Goal: Task Accomplishment & Management: Complete application form

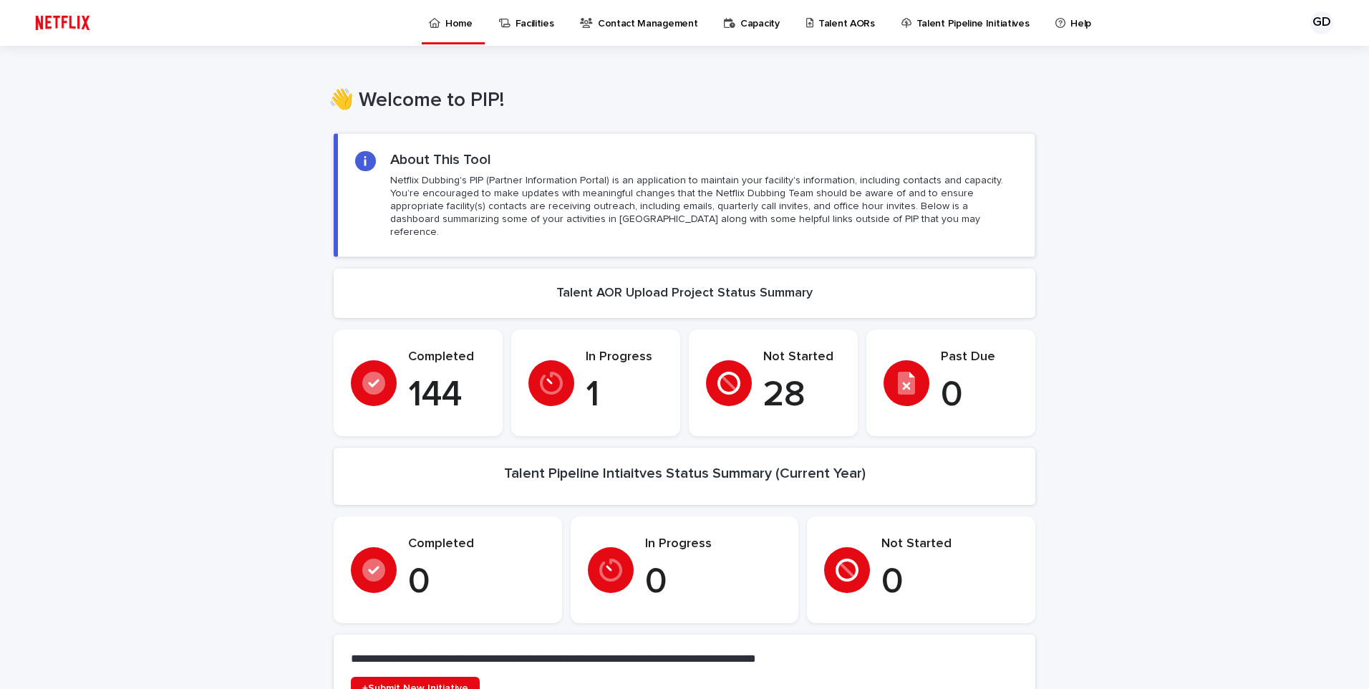
click at [833, 21] on p "Talent AORs" at bounding box center [846, 15] width 57 height 30
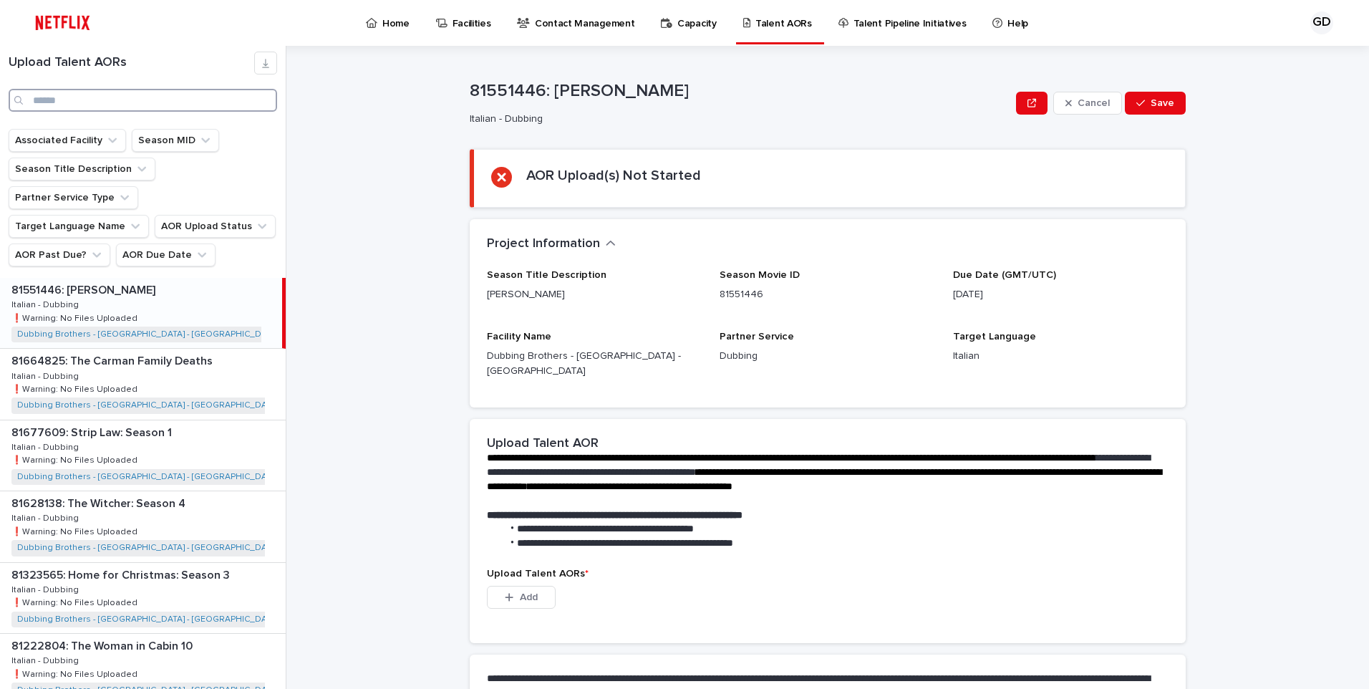
click at [182, 107] on input "Search" at bounding box center [143, 100] width 268 height 23
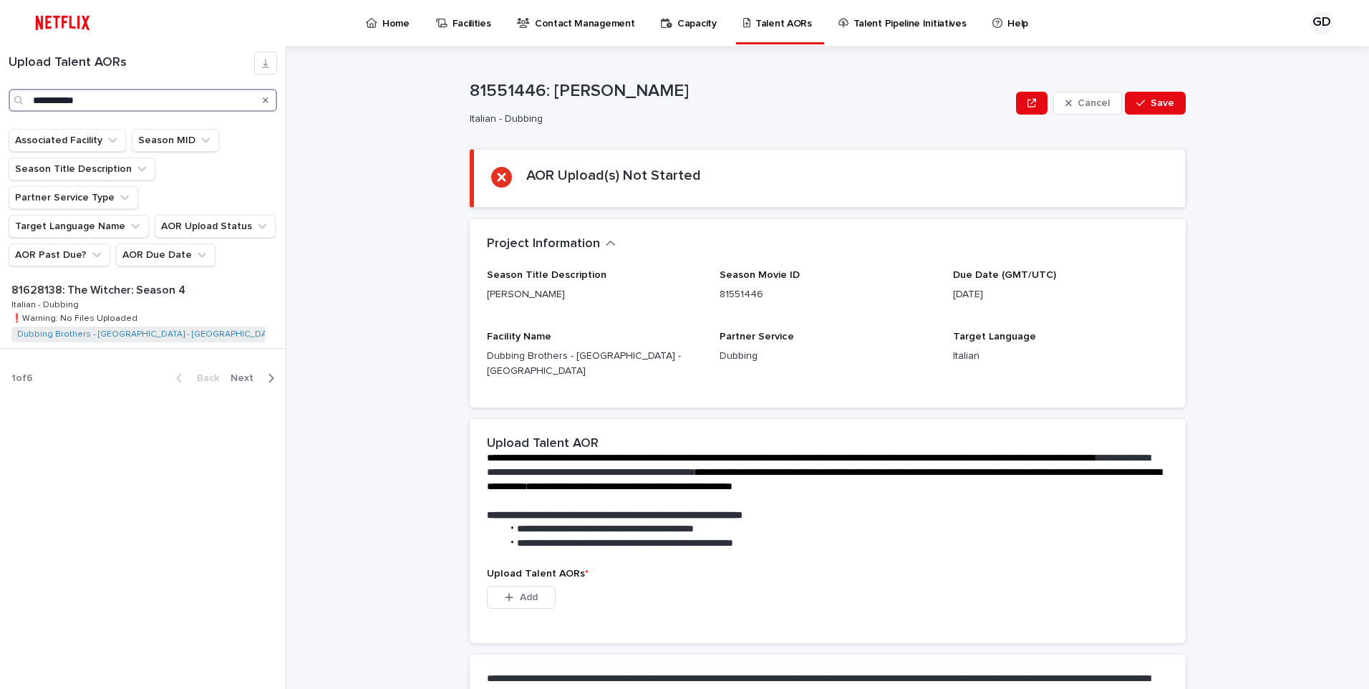
type input "**********"
click at [173, 248] on div "Associated Facility Season MID Season Title Description Partner Service Type Ta…" at bounding box center [143, 203] width 286 height 149
click at [173, 281] on p "81628138: The Witcher: Season 4" at bounding box center [99, 289] width 177 height 16
click at [520, 592] on span "Add" at bounding box center [529, 597] width 18 height 10
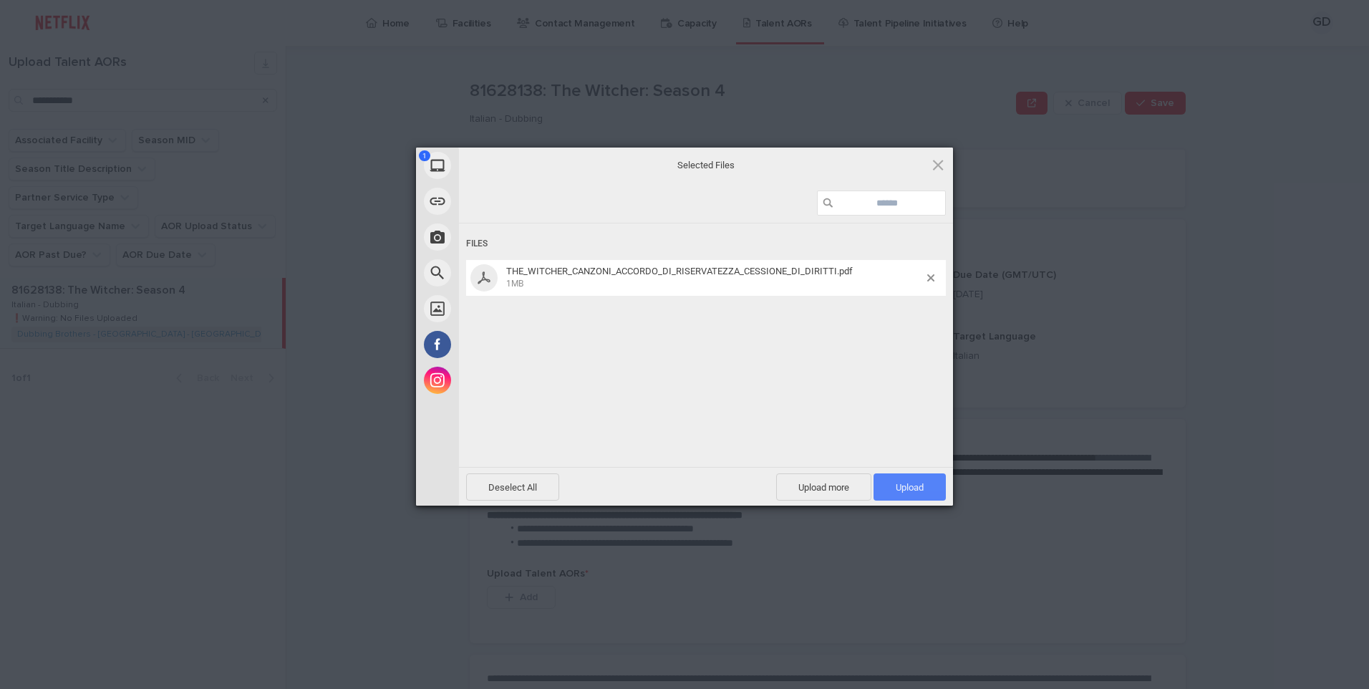
click at [916, 478] on span "Upload 1" at bounding box center [909, 486] width 72 height 27
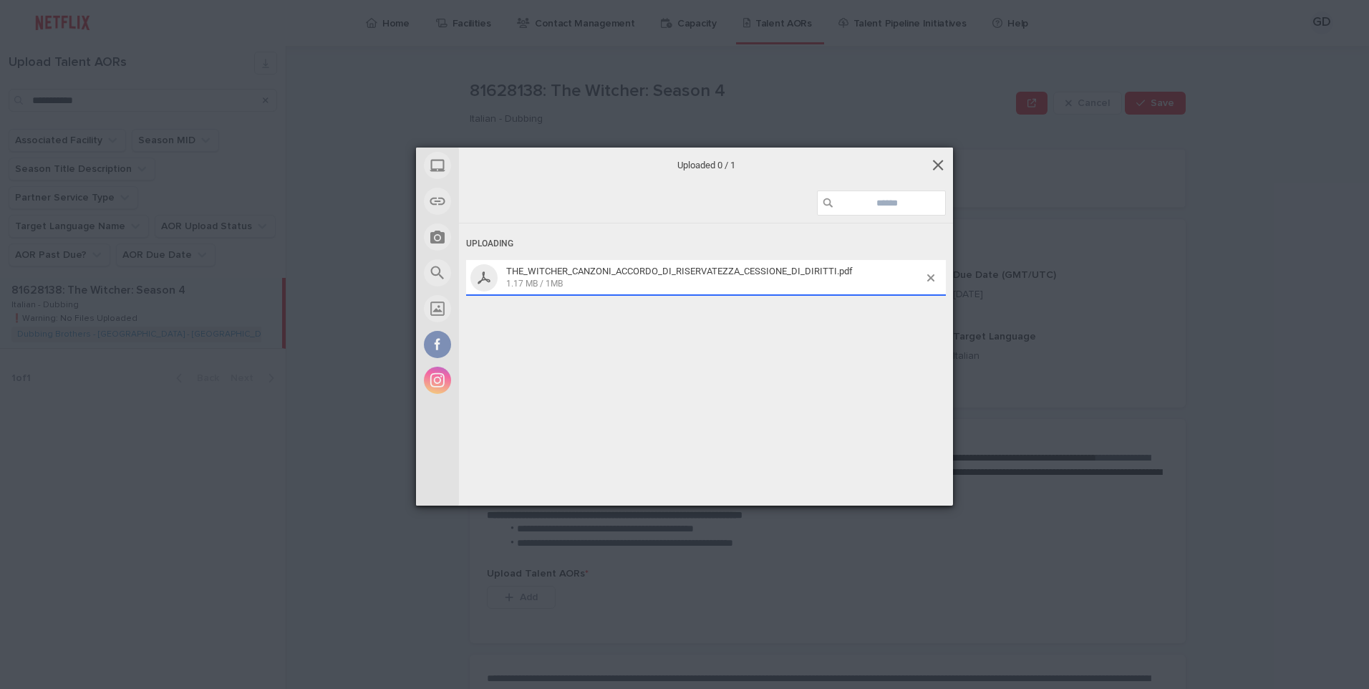
click at [945, 158] on span at bounding box center [938, 165] width 16 height 16
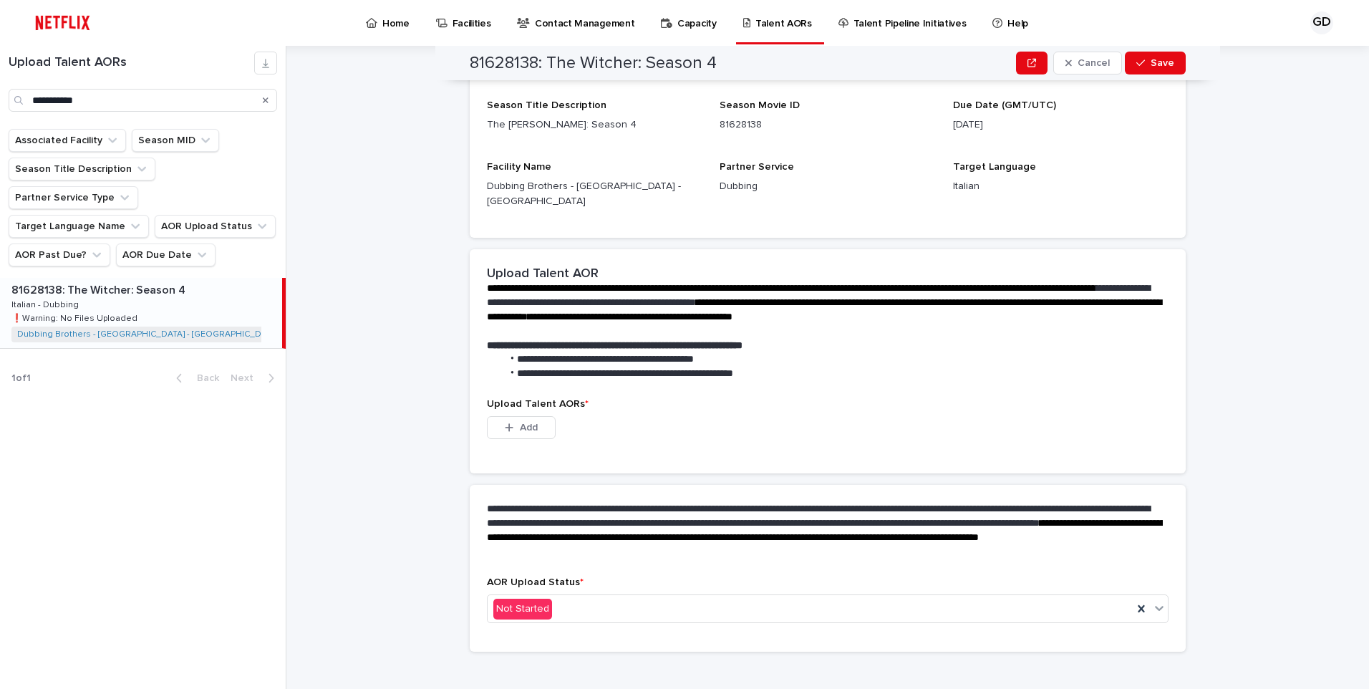
scroll to position [98, 0]
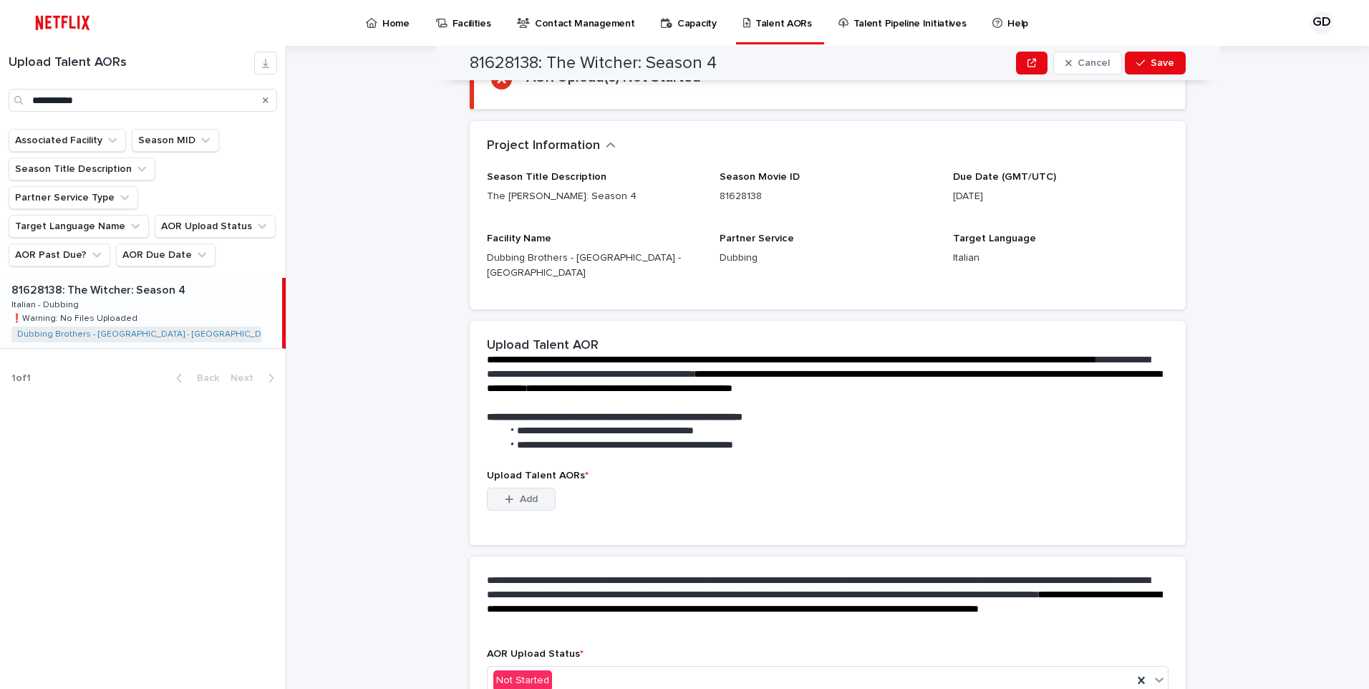
click at [498, 488] on button "Add" at bounding box center [521, 499] width 69 height 23
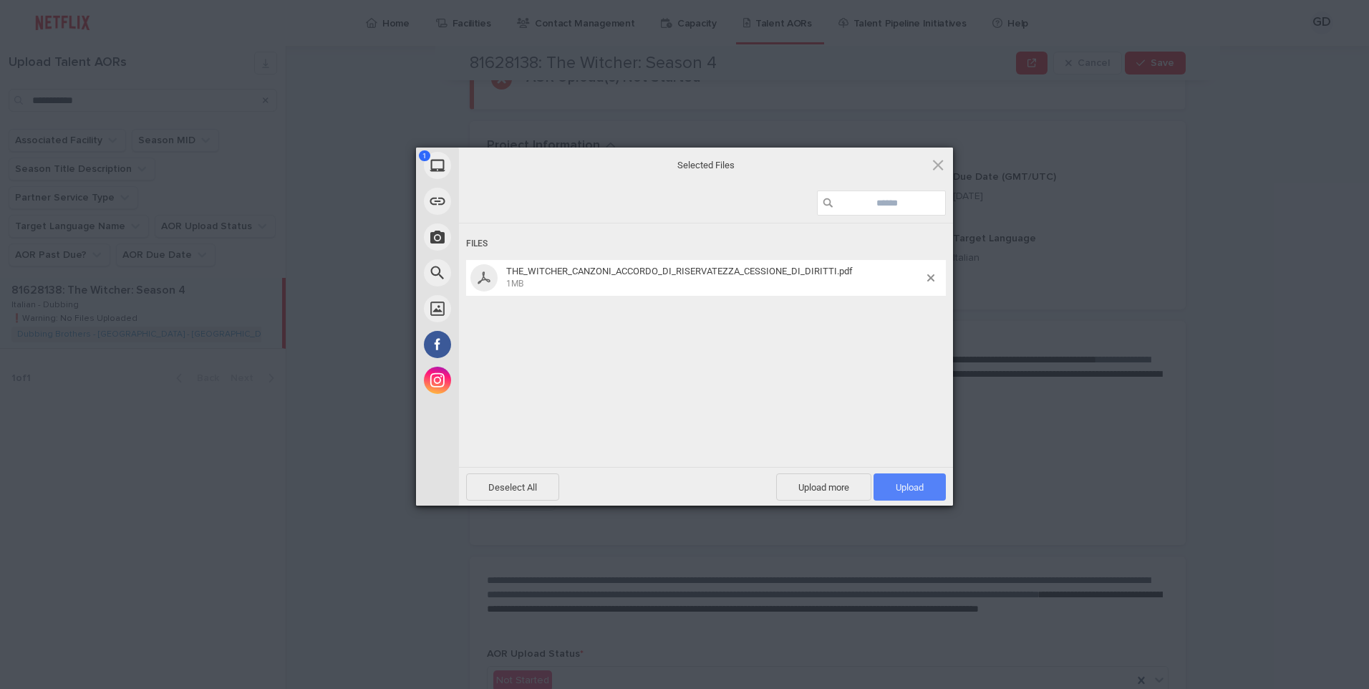
click at [916, 489] on span "Upload 1" at bounding box center [910, 487] width 28 height 11
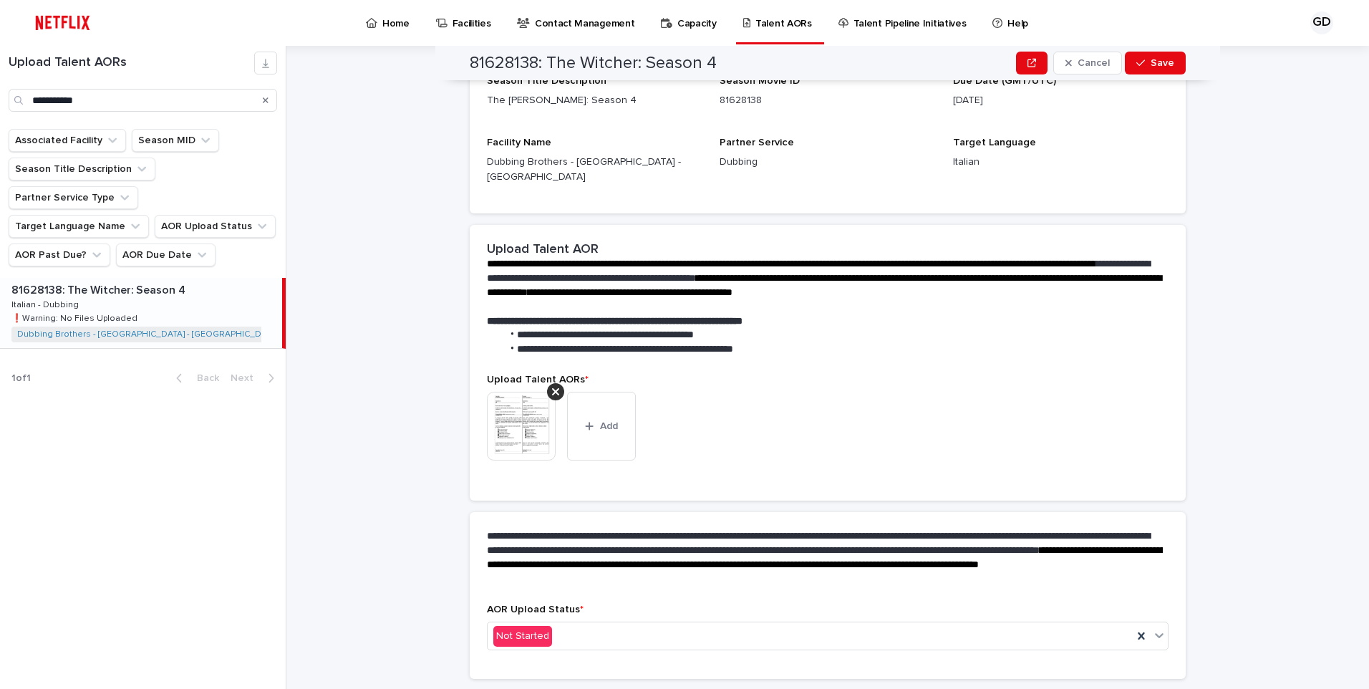
scroll to position [89, 0]
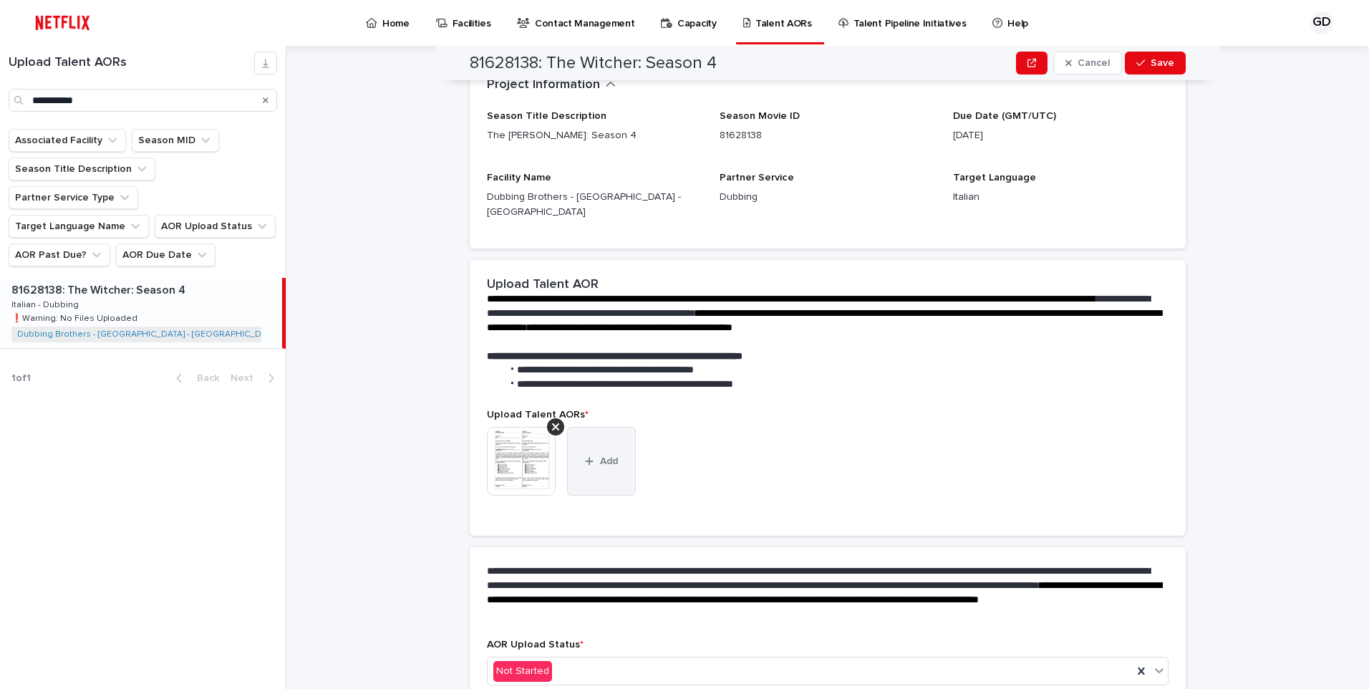
click at [605, 466] on button "Add" at bounding box center [601, 461] width 69 height 69
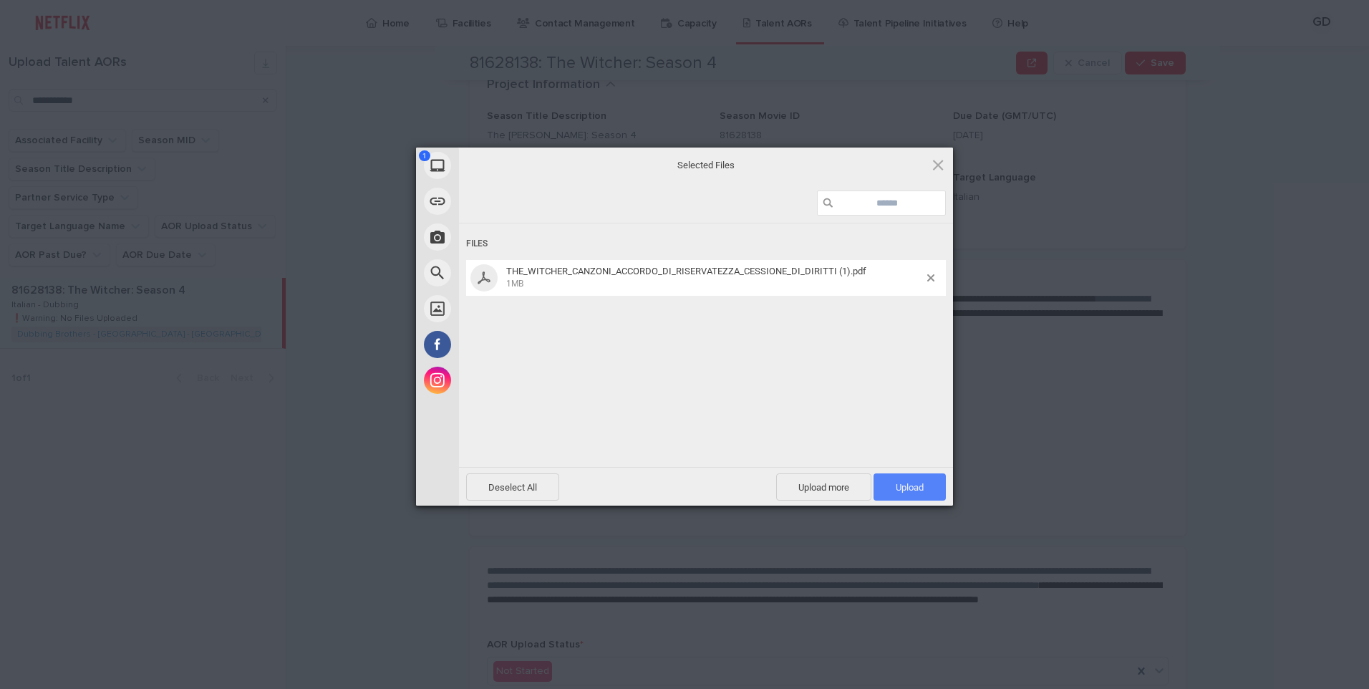
click at [900, 484] on span "Upload 1" at bounding box center [910, 487] width 28 height 11
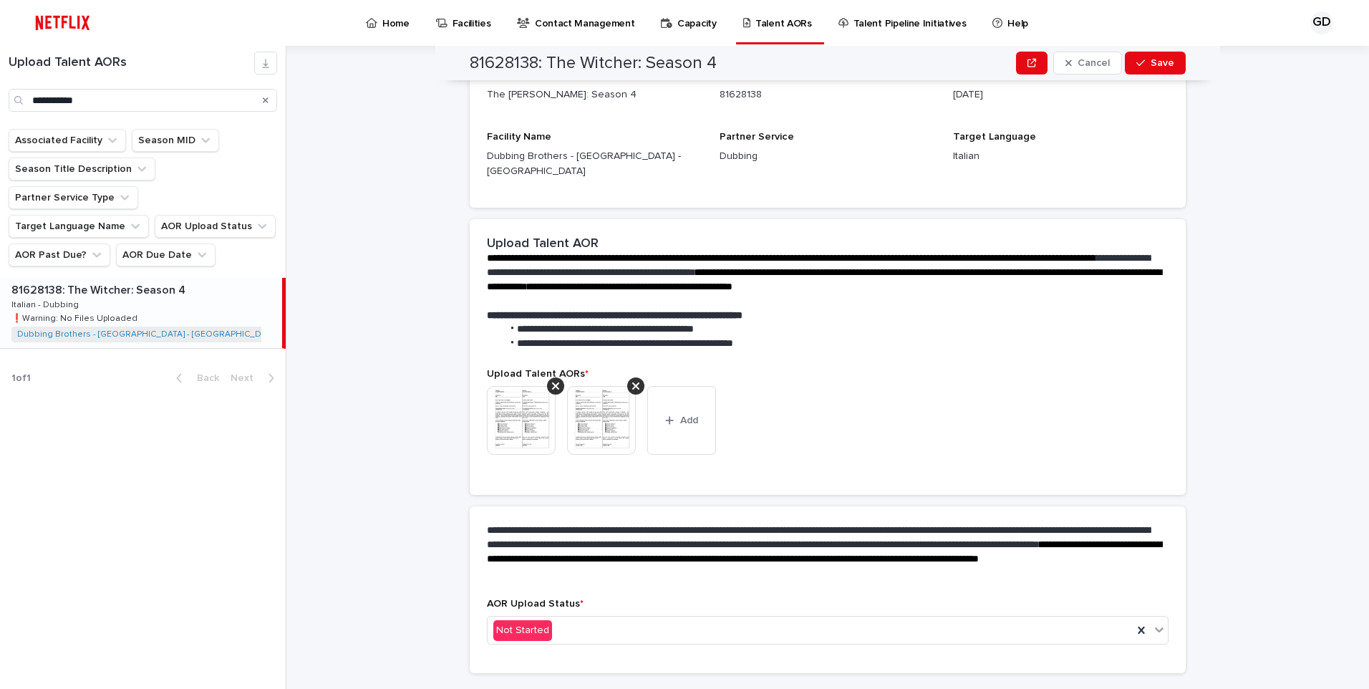
scroll to position [151, 0]
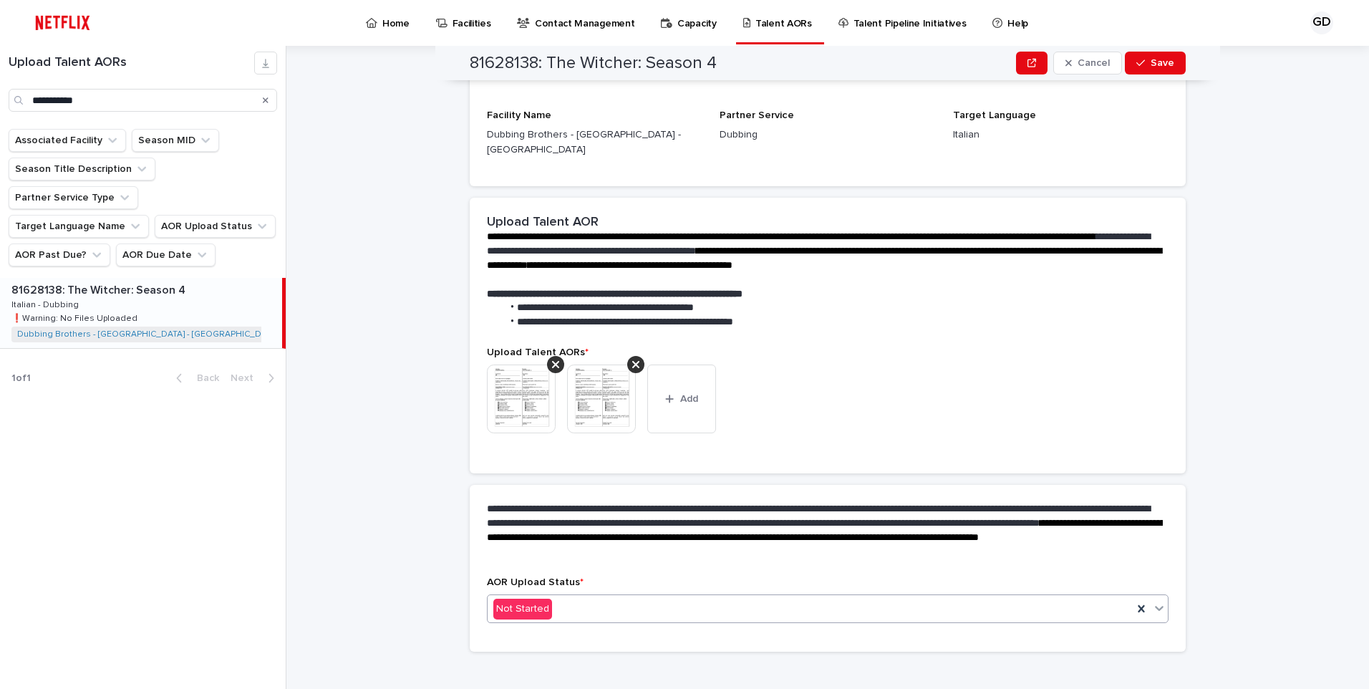
click at [651, 597] on div "Not Started" at bounding box center [810, 609] width 645 height 24
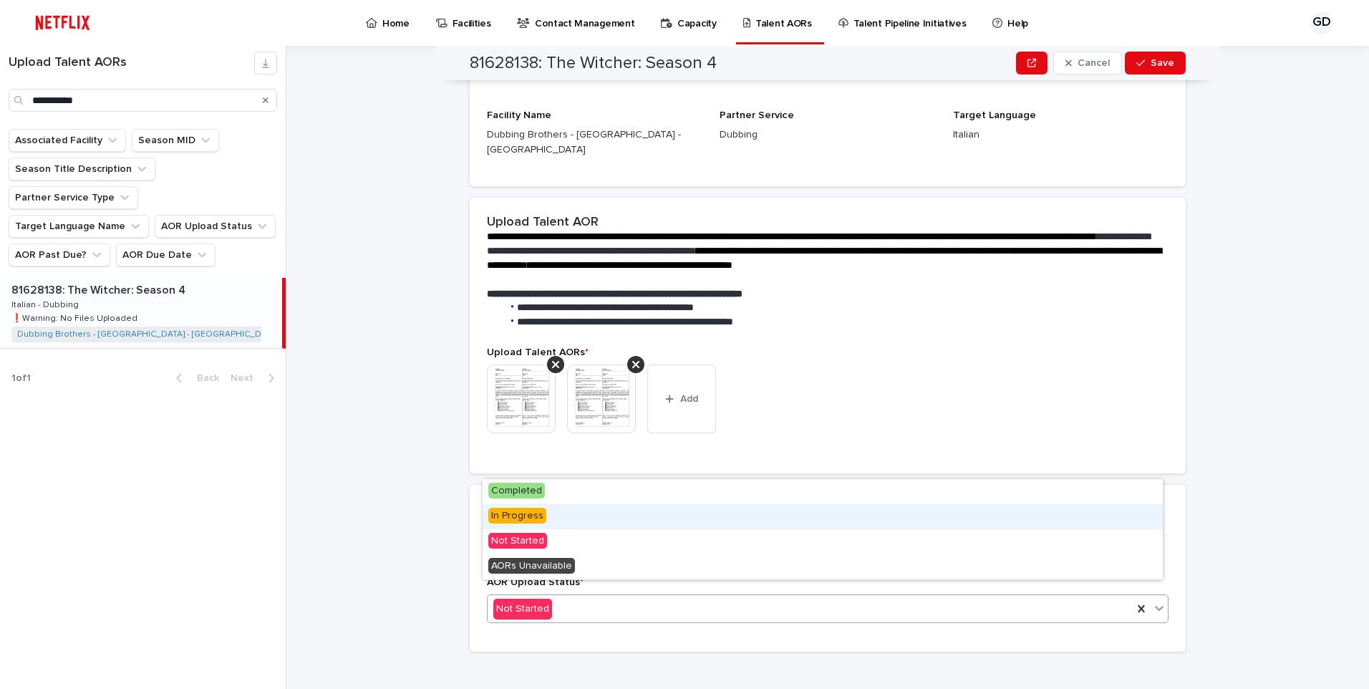
click at [657, 515] on div "In Progress" at bounding box center [823, 516] width 680 height 25
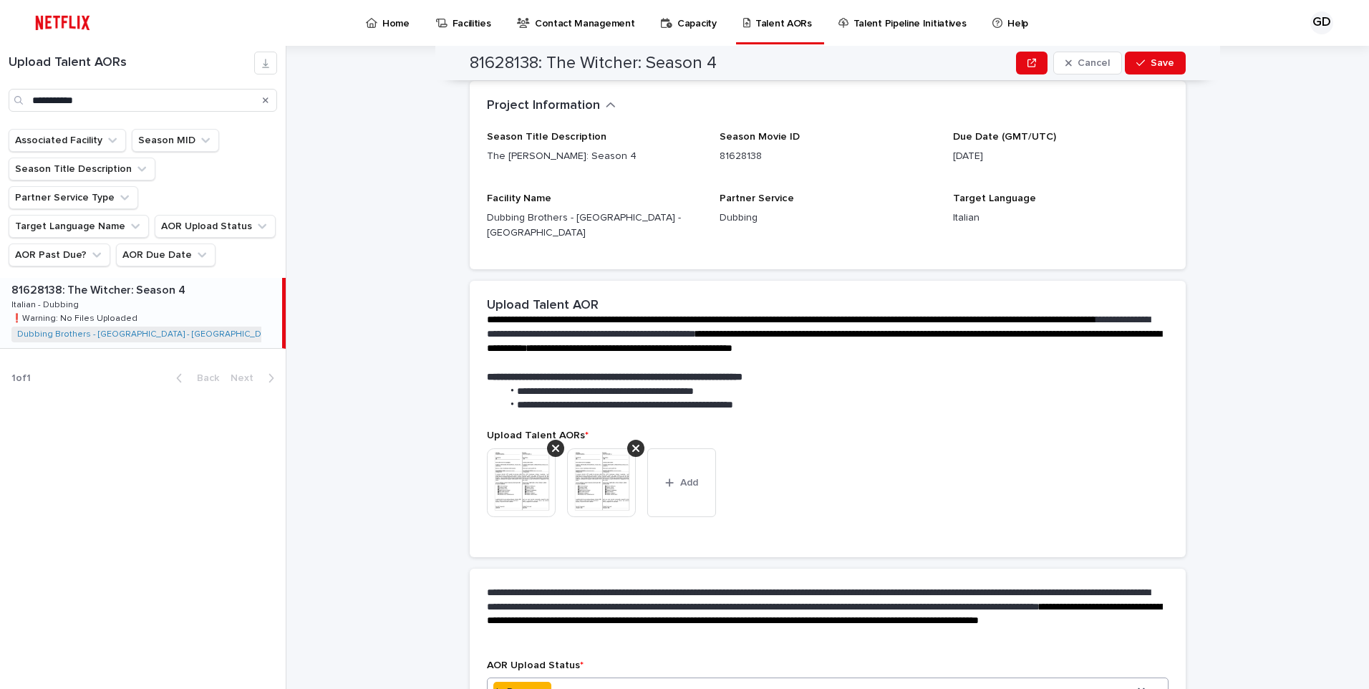
scroll to position [193, 0]
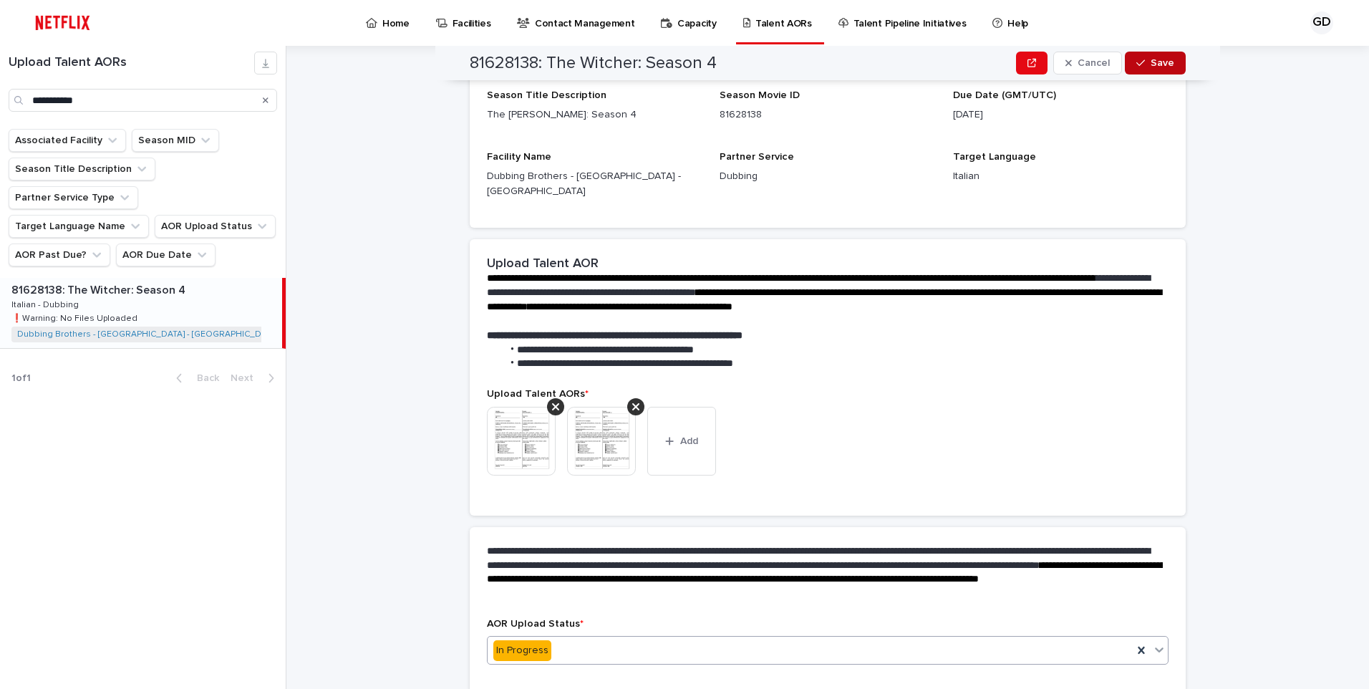
click at [1153, 57] on button "Save" at bounding box center [1155, 63] width 61 height 23
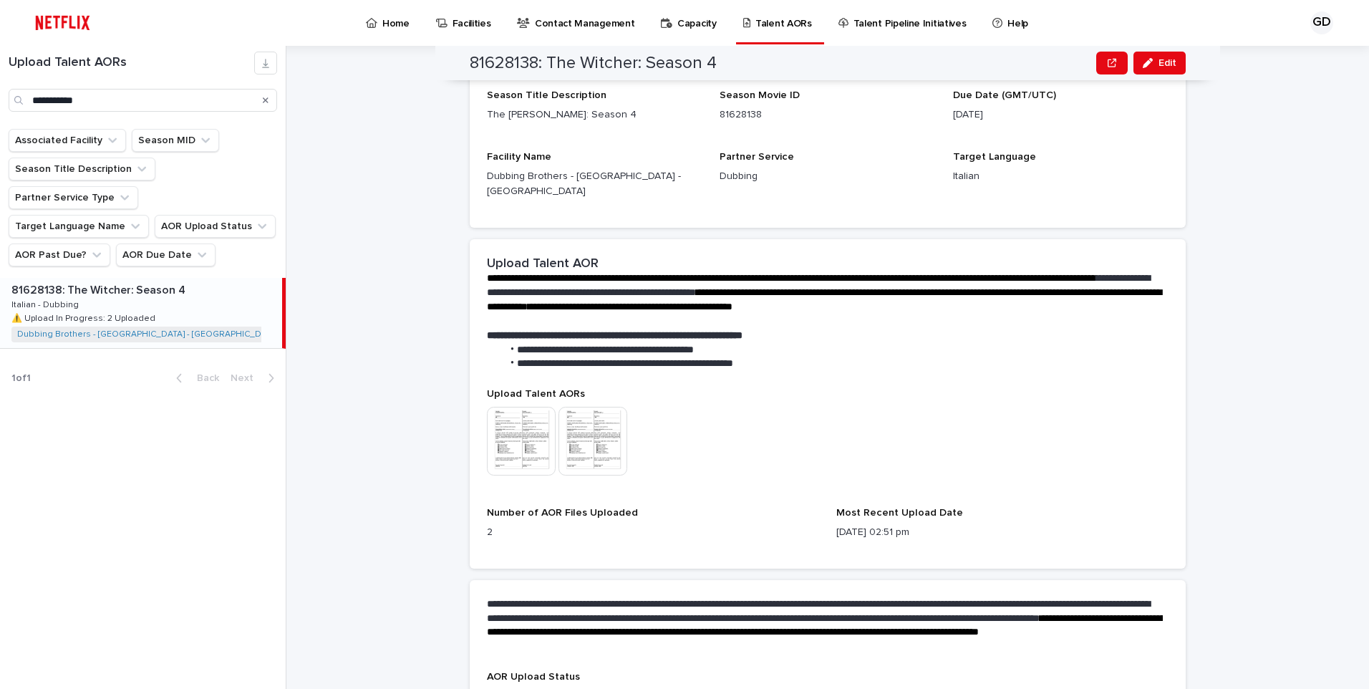
scroll to position [223, 0]
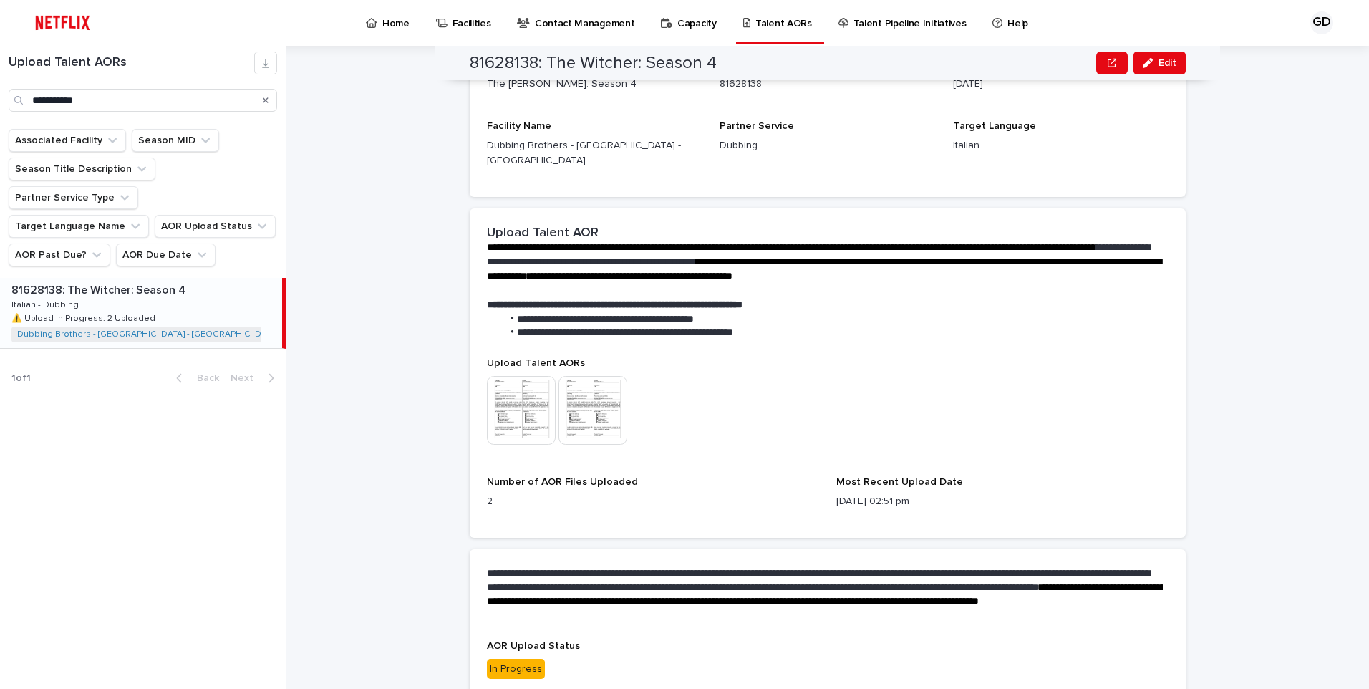
click at [1290, 363] on div "**********" at bounding box center [836, 367] width 1065 height 643
click at [266, 100] on icon "Search" at bounding box center [266, 100] width 6 height 6
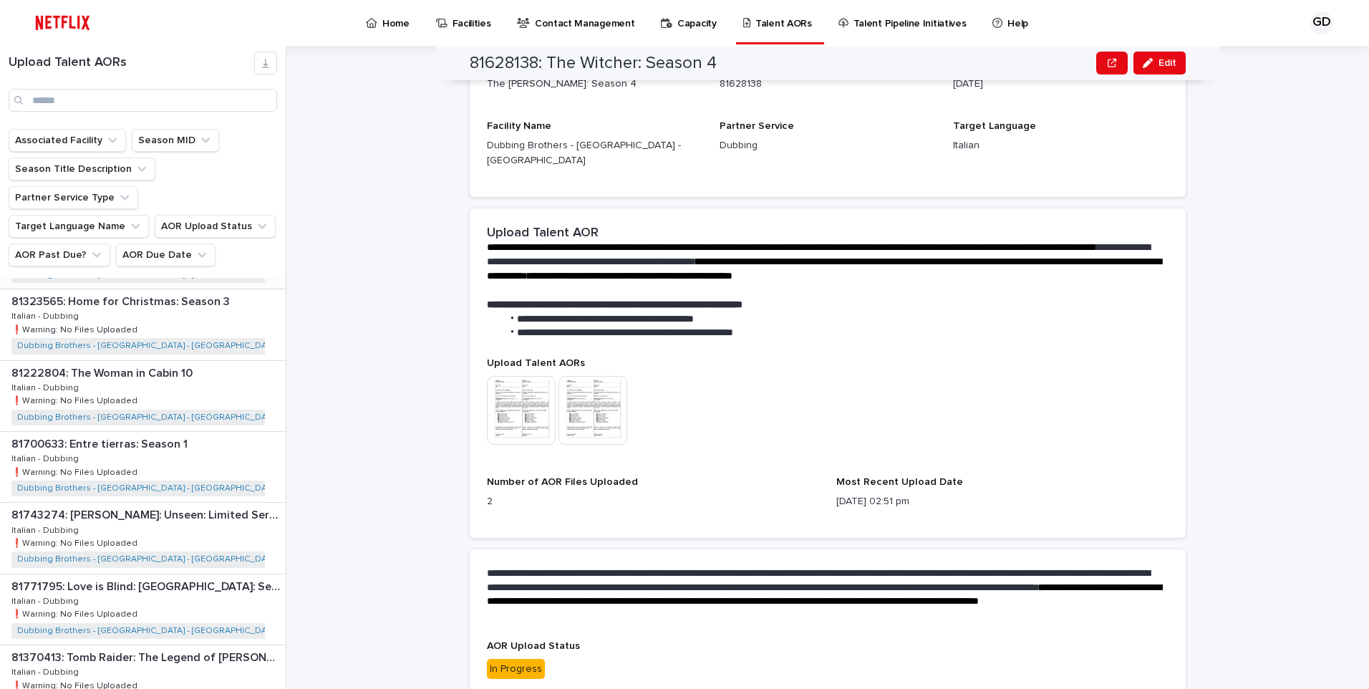
scroll to position [215, 0]
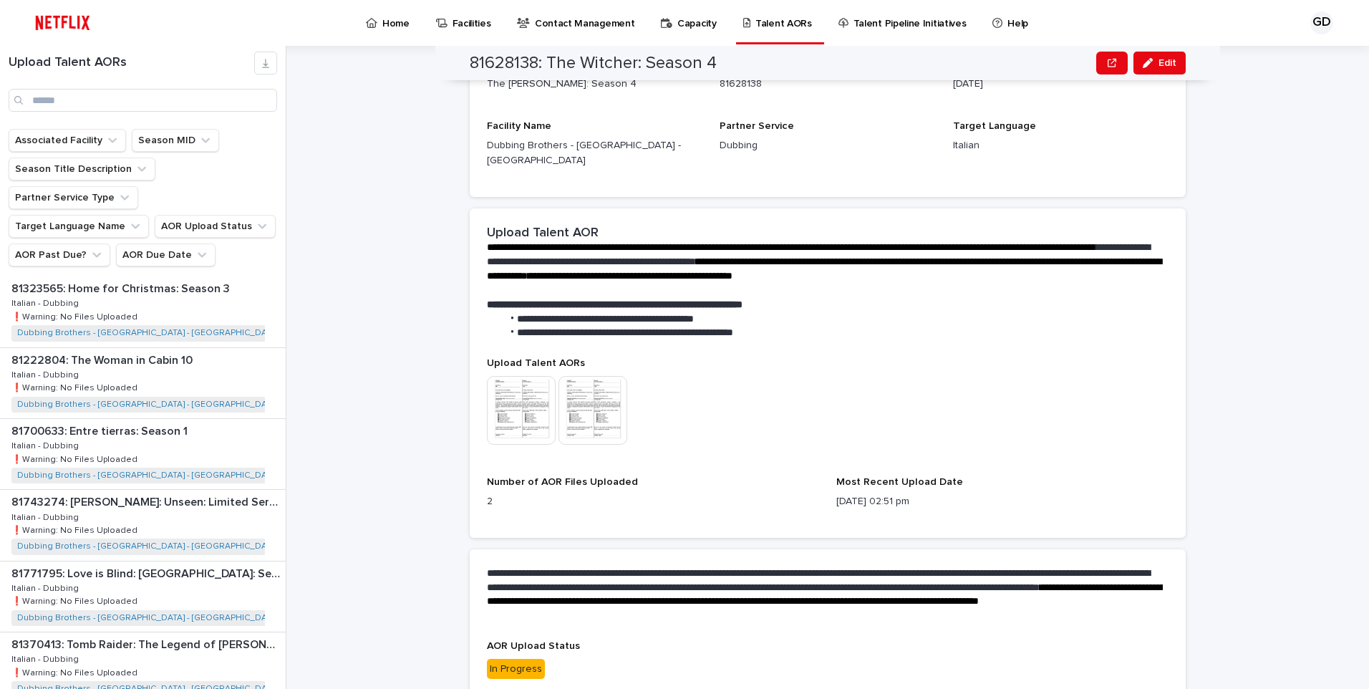
click at [193, 424] on div "81700633: Entre tierras: Season 1 81700633: Entre tierras: Season 1 Italian - D…" at bounding box center [143, 454] width 286 height 70
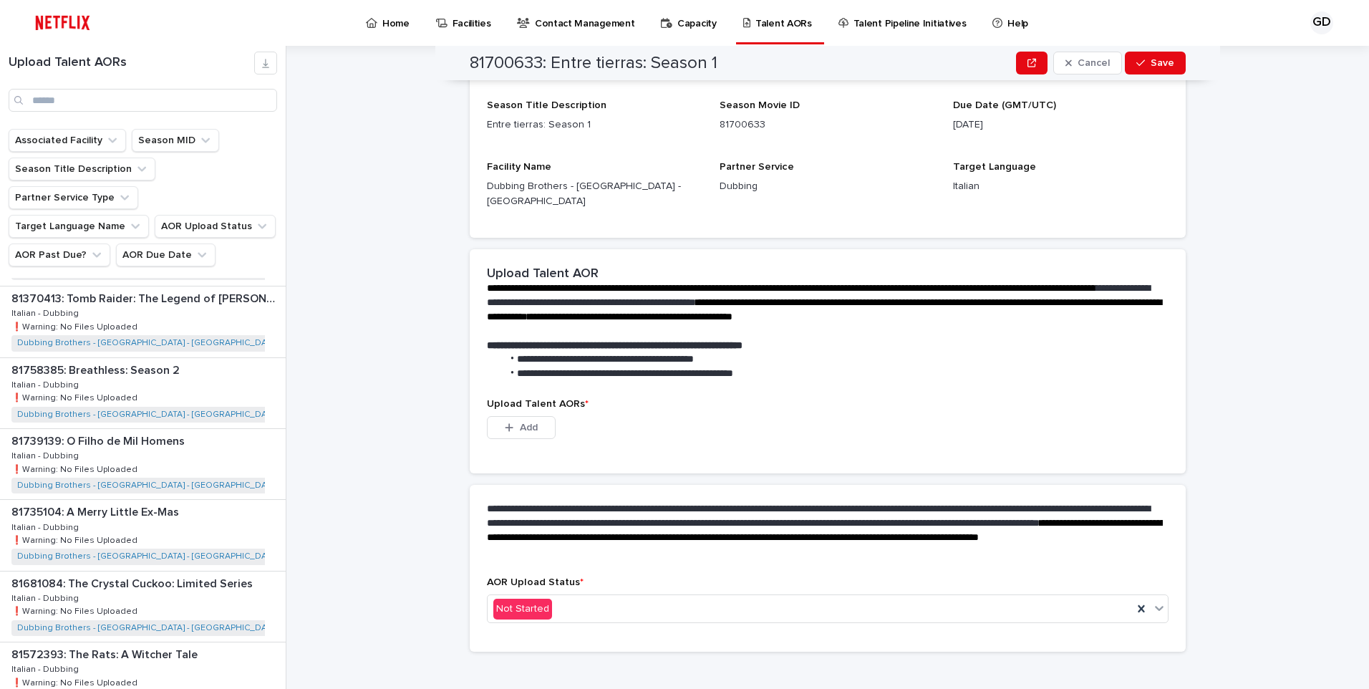
scroll to position [573, 0]
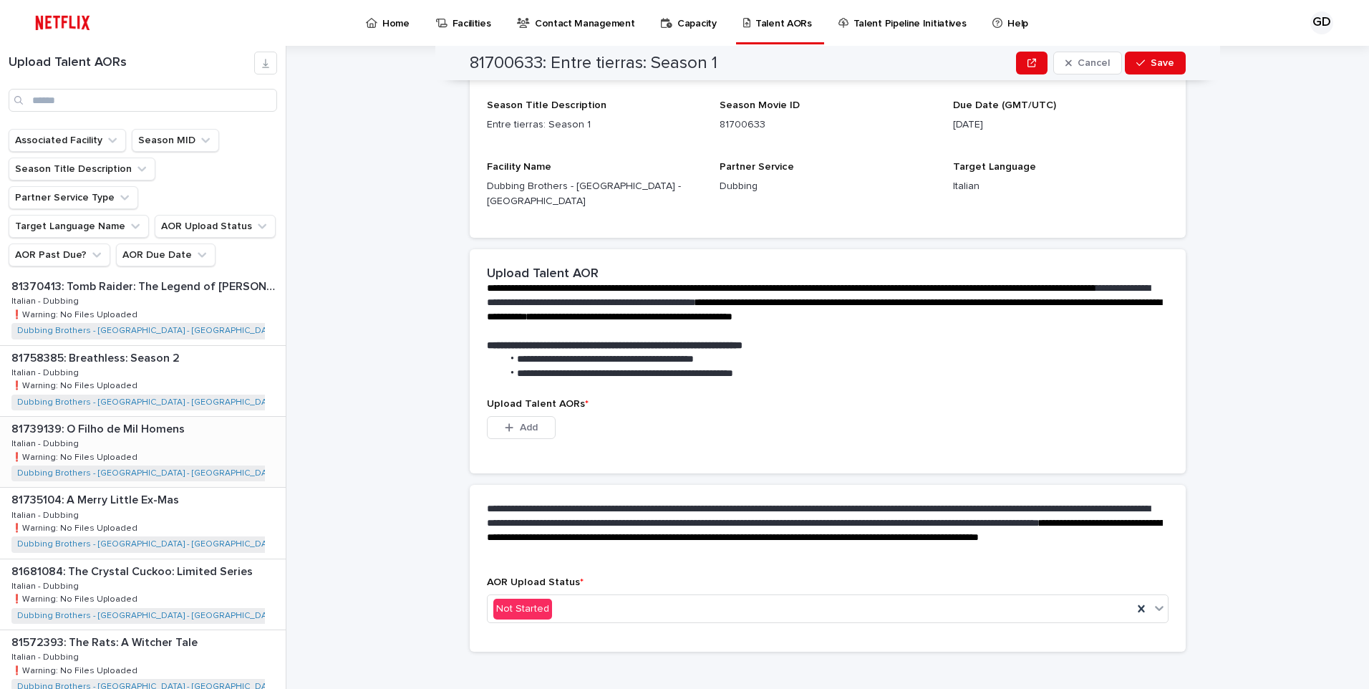
click at [188, 447] on div "81739139: O Filho de Mil Homens 81739139: O Filho de Mil Homens Italian - Dubbi…" at bounding box center [143, 452] width 286 height 70
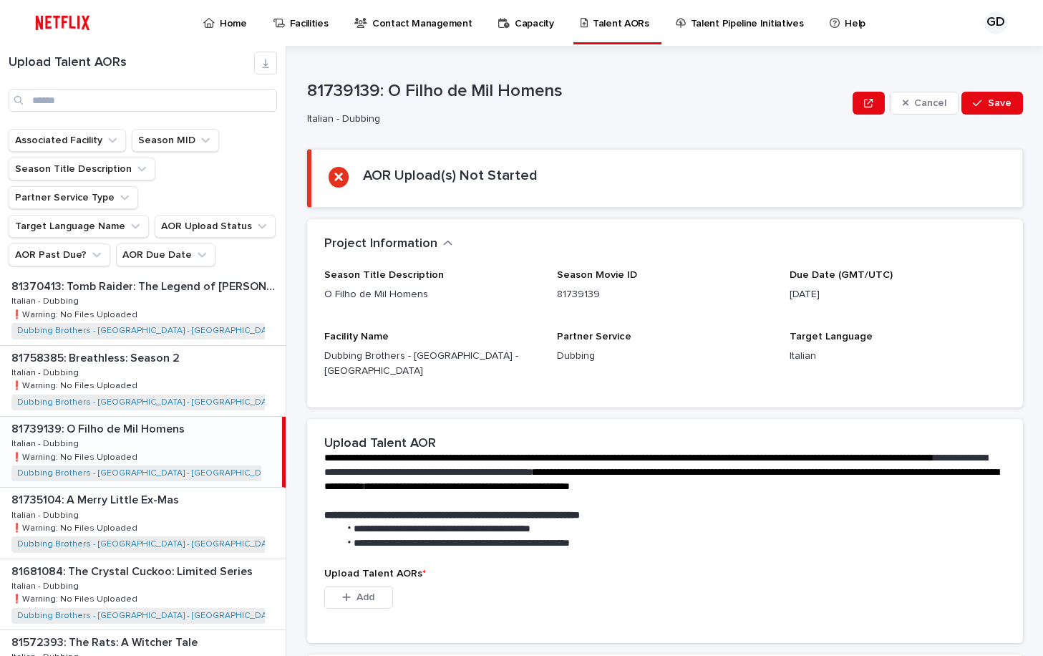
scroll to position [203, 0]
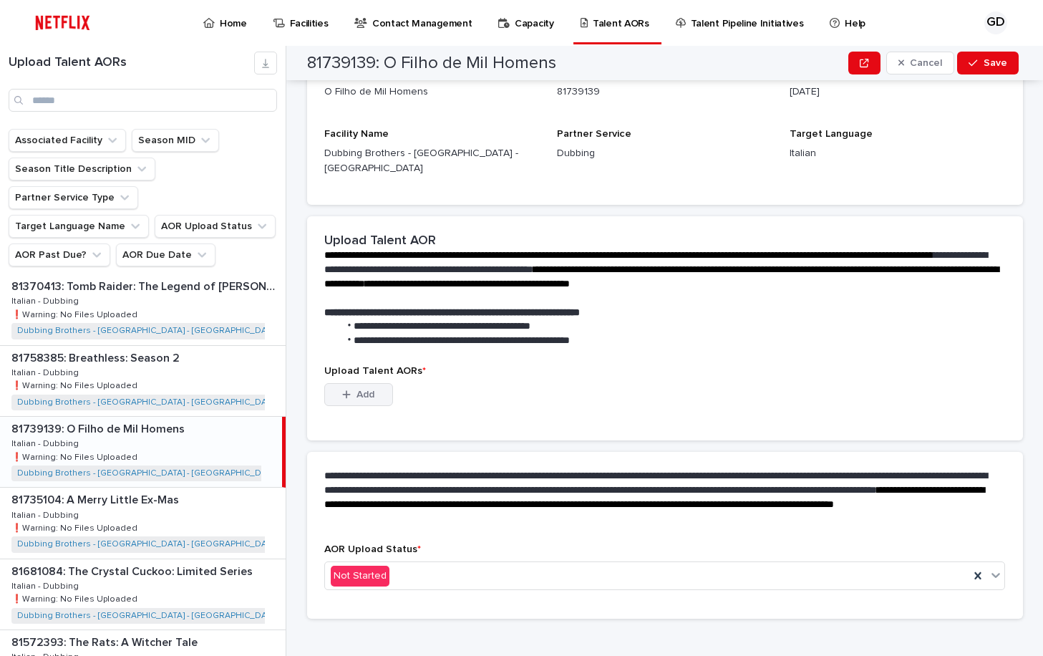
drag, startPoint x: 352, startPoint y: 374, endPoint x: 384, endPoint y: 384, distance: 33.5
click at [352, 383] on button "Add" at bounding box center [358, 394] width 69 height 23
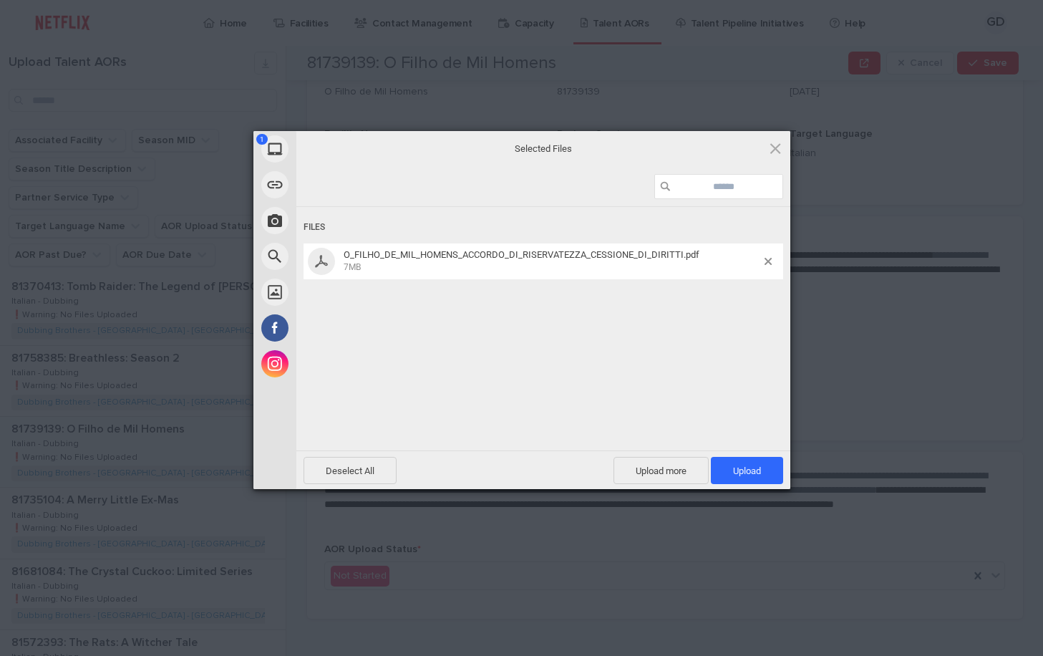
click at [455, 309] on div "Files O_FILHO_DE_MIL_HOMENS_ACCORDO_DI_RISERVATEZZA_CESSIONE_DI_DIRITTI.pdf 7MB" at bounding box center [543, 327] width 494 height 241
click at [738, 470] on span "Upload 1" at bounding box center [747, 470] width 28 height 11
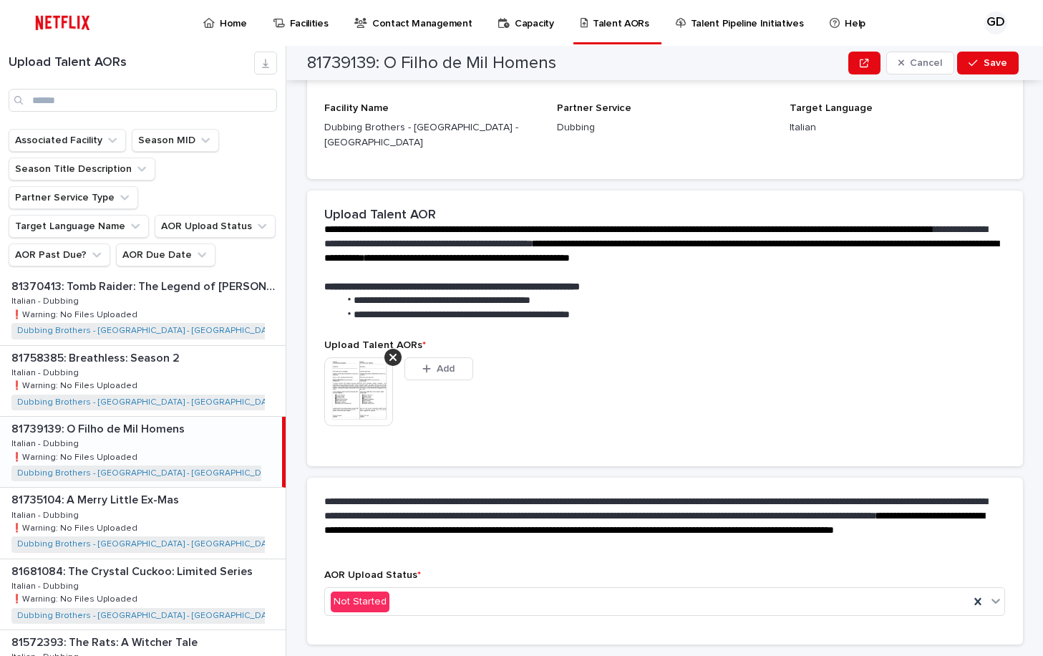
scroll to position [184, 0]
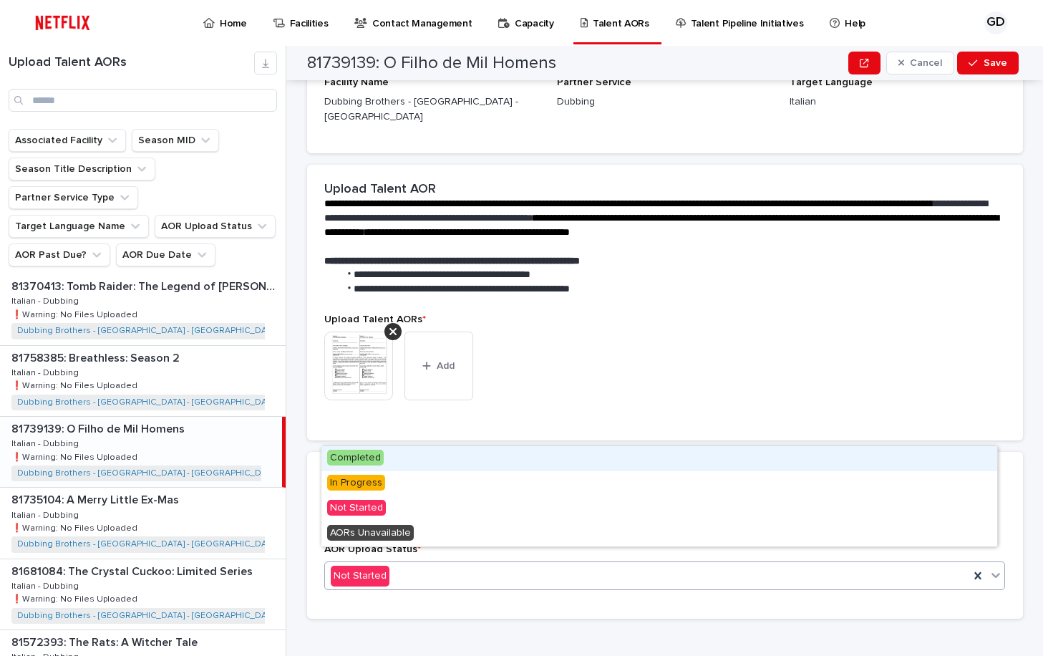
click at [415, 564] on div "Not Started" at bounding box center [647, 576] width 645 height 24
click at [415, 463] on div "Completed" at bounding box center [659, 458] width 676 height 25
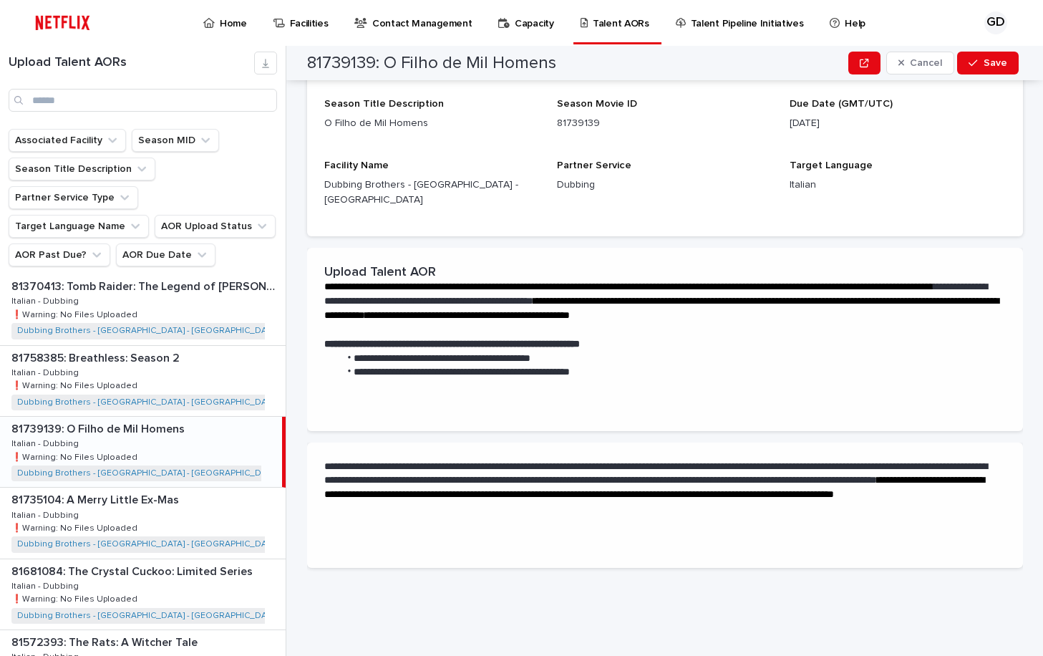
scroll to position [0, 0]
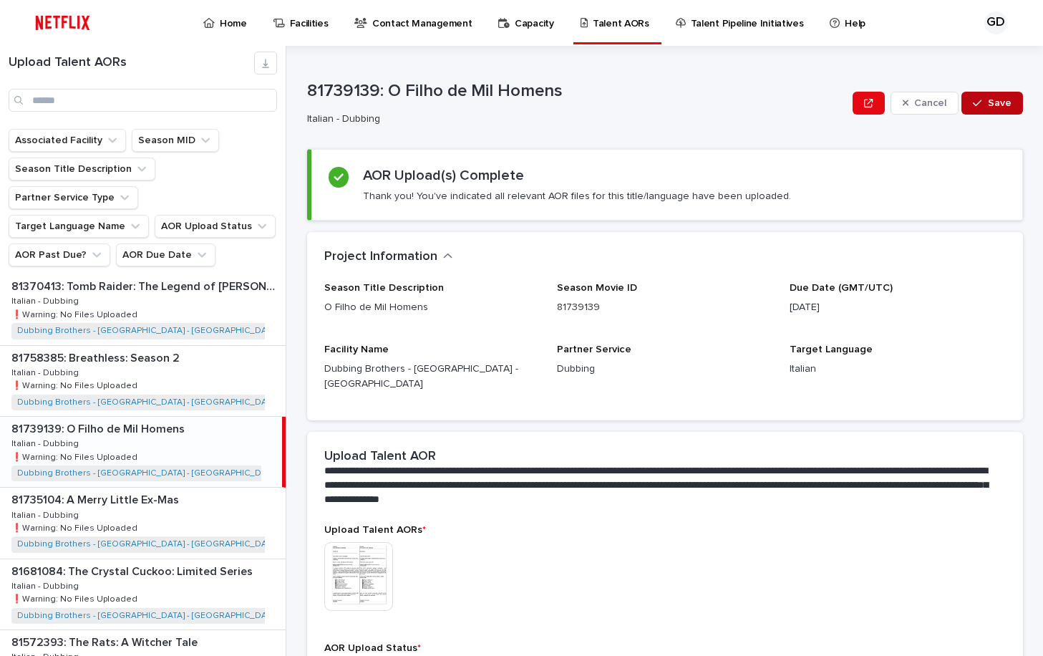
click at [977, 100] on div "button" at bounding box center [980, 103] width 14 height 10
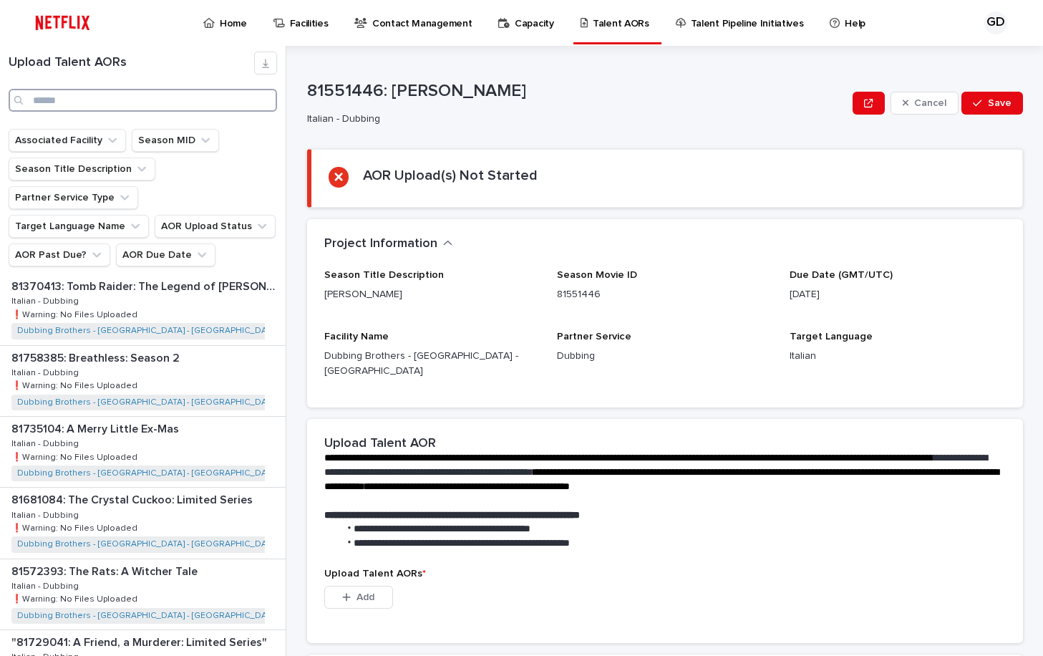
click at [102, 101] on input "Search" at bounding box center [143, 100] width 268 height 23
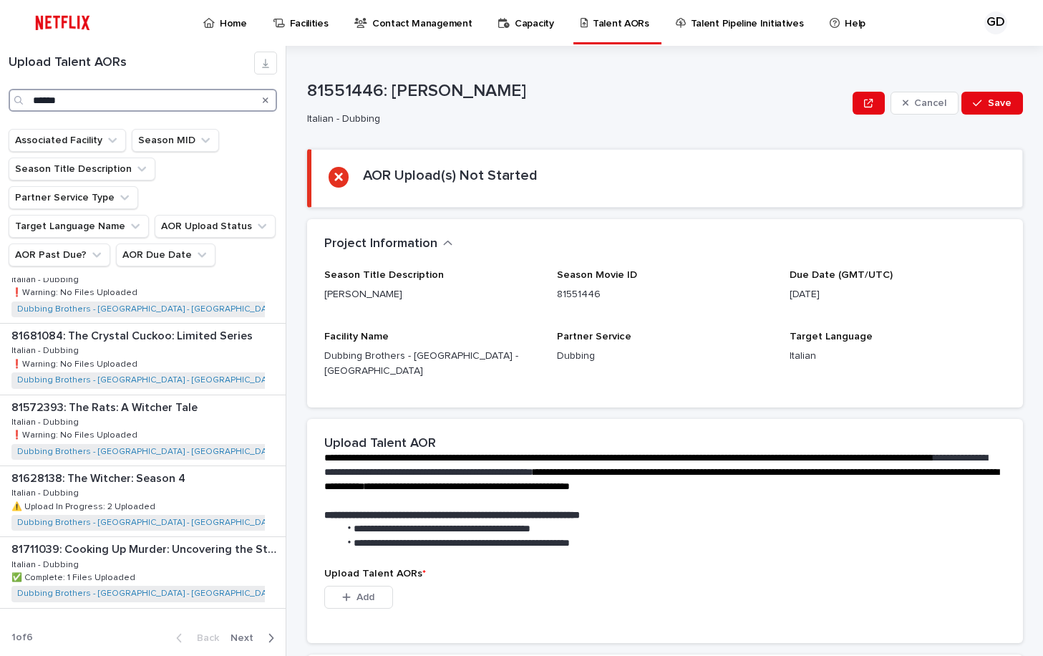
scroll to position [139, 0]
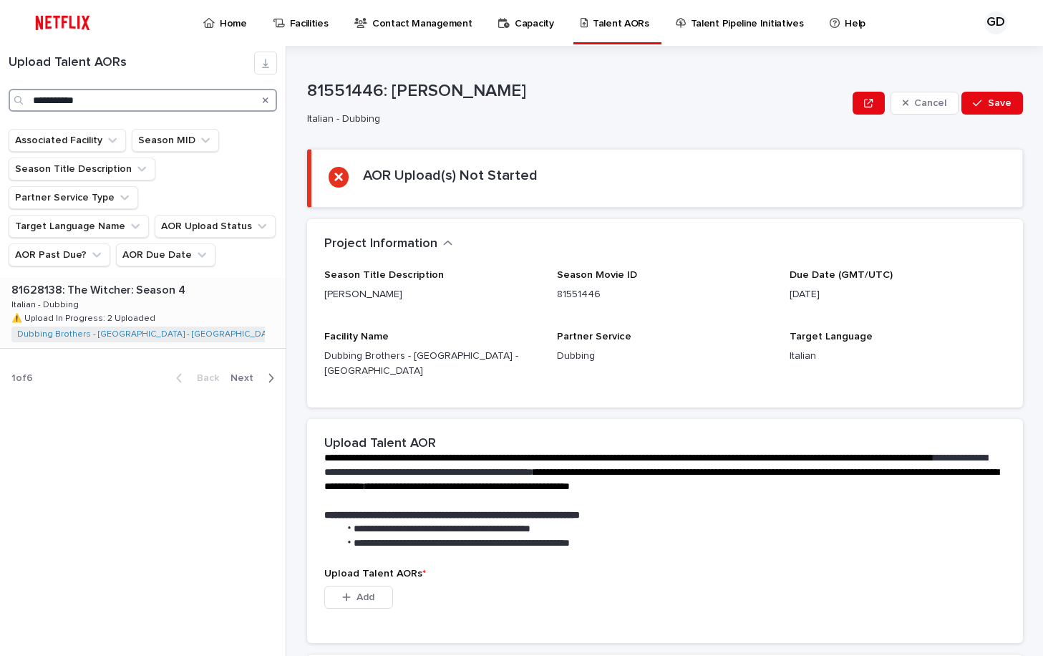
type input "**********"
click at [143, 281] on p "81628138: The Witcher: Season 4" at bounding box center [99, 289] width 177 height 16
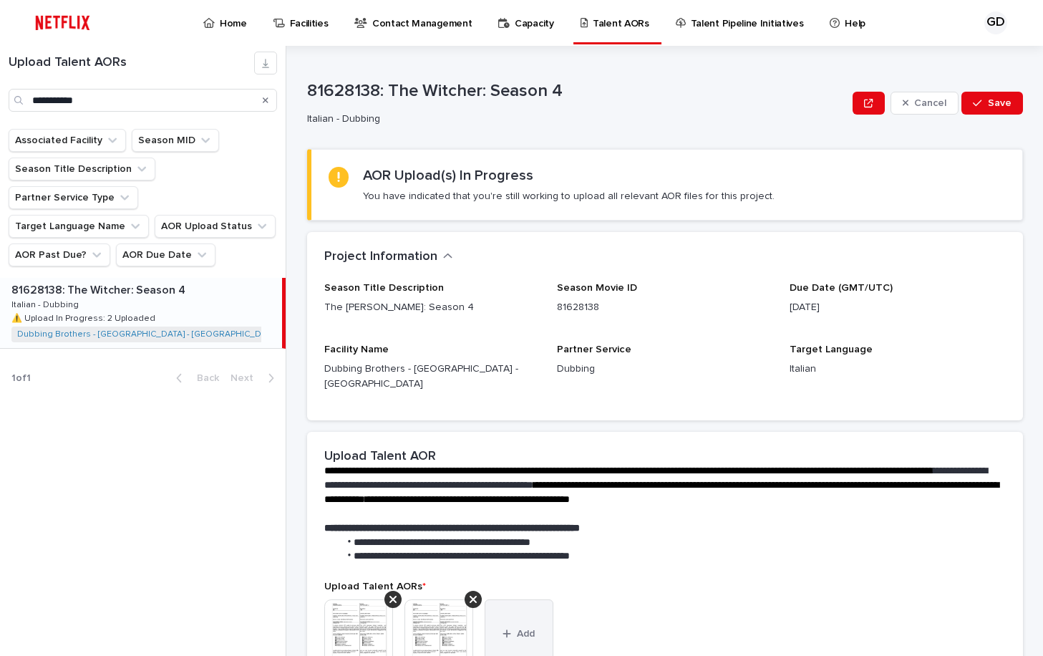
click at [523, 604] on button "Add" at bounding box center [519, 633] width 69 height 69
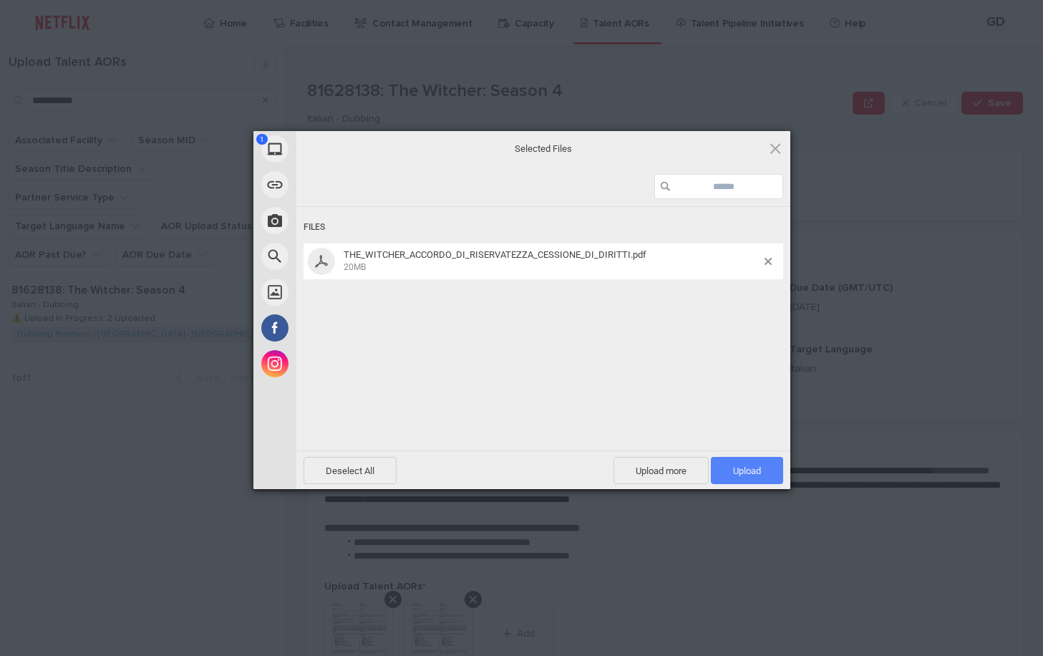
click at [748, 468] on span "Upload 1" at bounding box center [747, 470] width 28 height 11
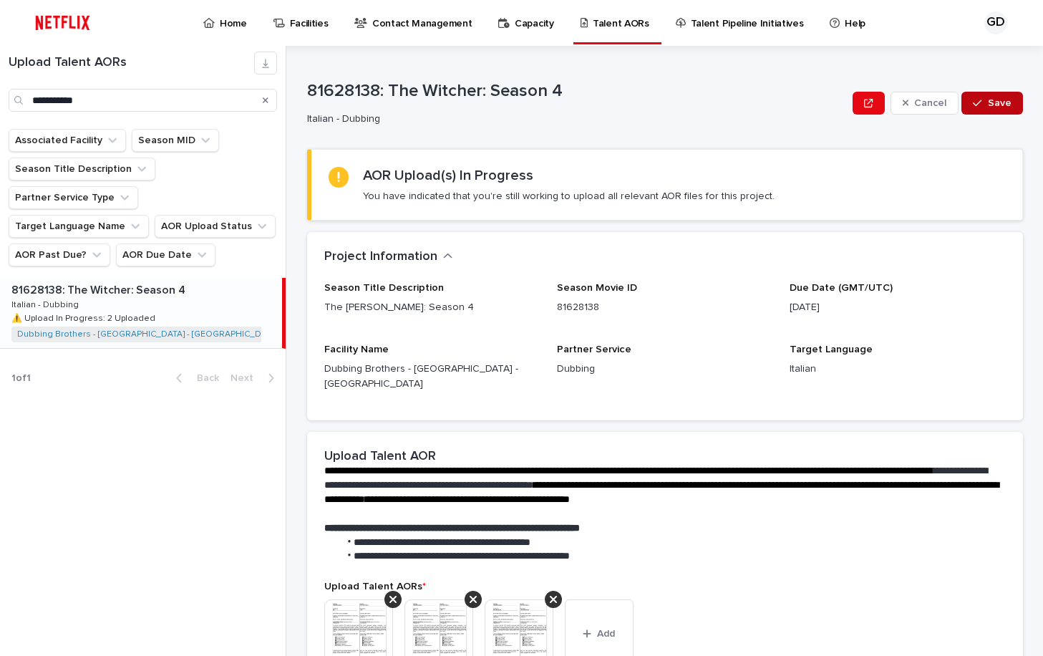
click at [988, 105] on span "Save" at bounding box center [1000, 103] width 24 height 10
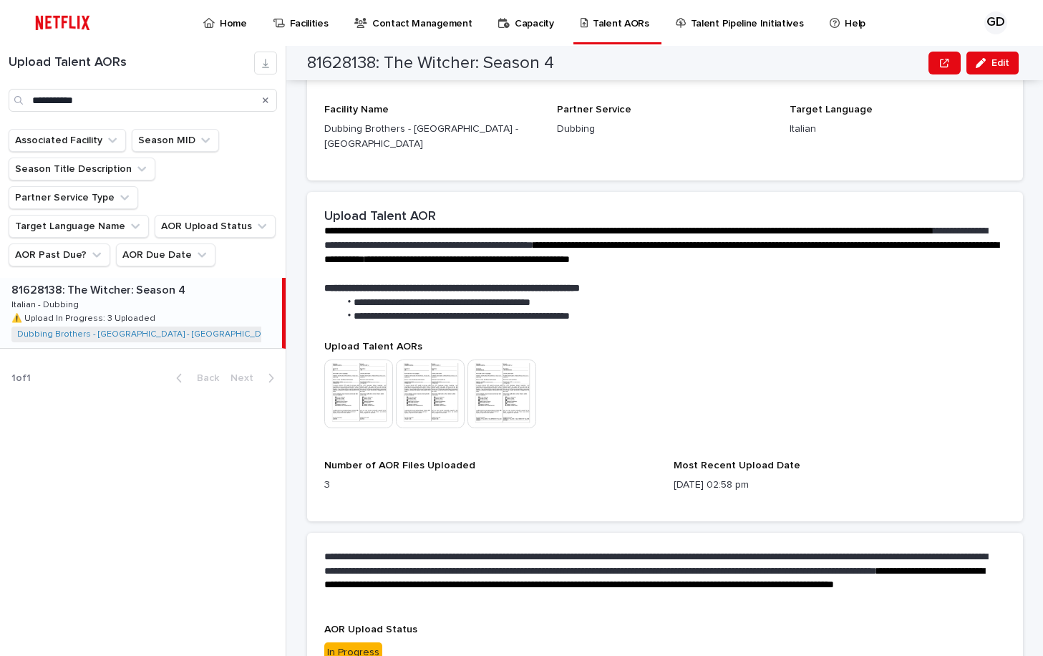
scroll to position [215, 0]
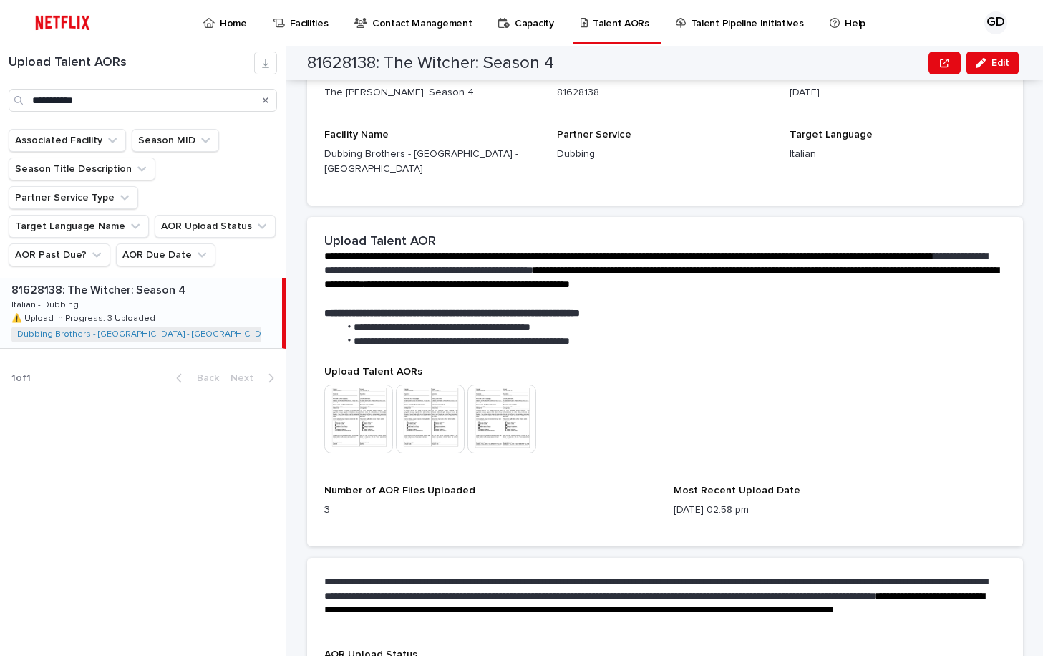
drag, startPoint x: 194, startPoint y: 282, endPoint x: 466, endPoint y: 396, distance: 294.9
click at [194, 282] on div "81628138: The [PERSON_NAME]: Season 4 81628138: The [PERSON_NAME]: Season 4 Ita…" at bounding box center [141, 313] width 282 height 70
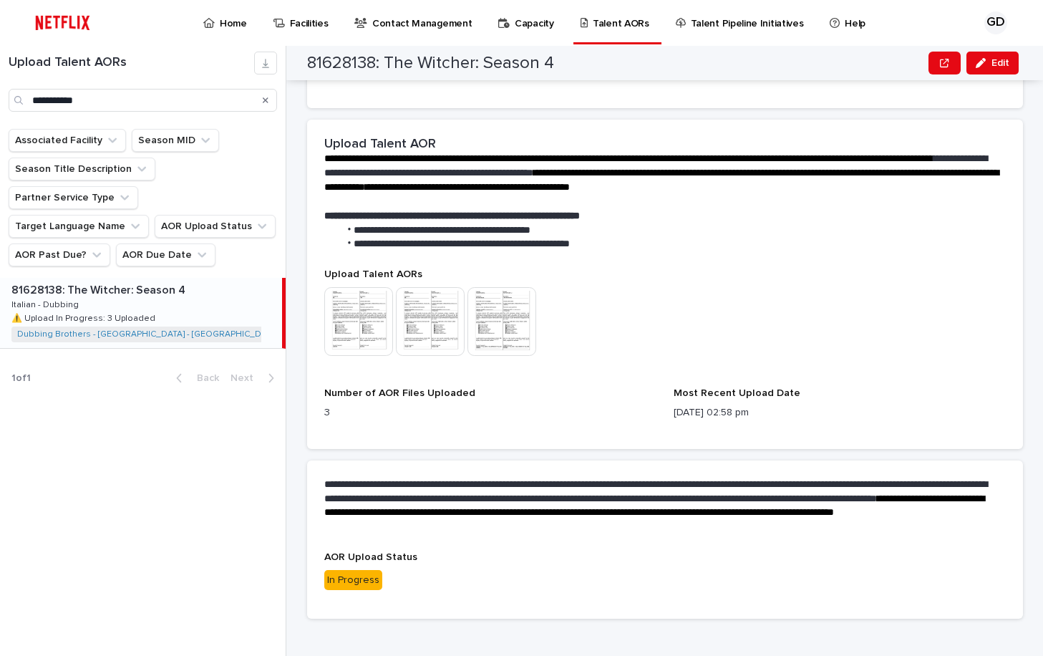
click at [341, 574] on div "In Progress" at bounding box center [353, 580] width 58 height 21
click at [379, 570] on p "In Progress" at bounding box center [665, 580] width 682 height 21
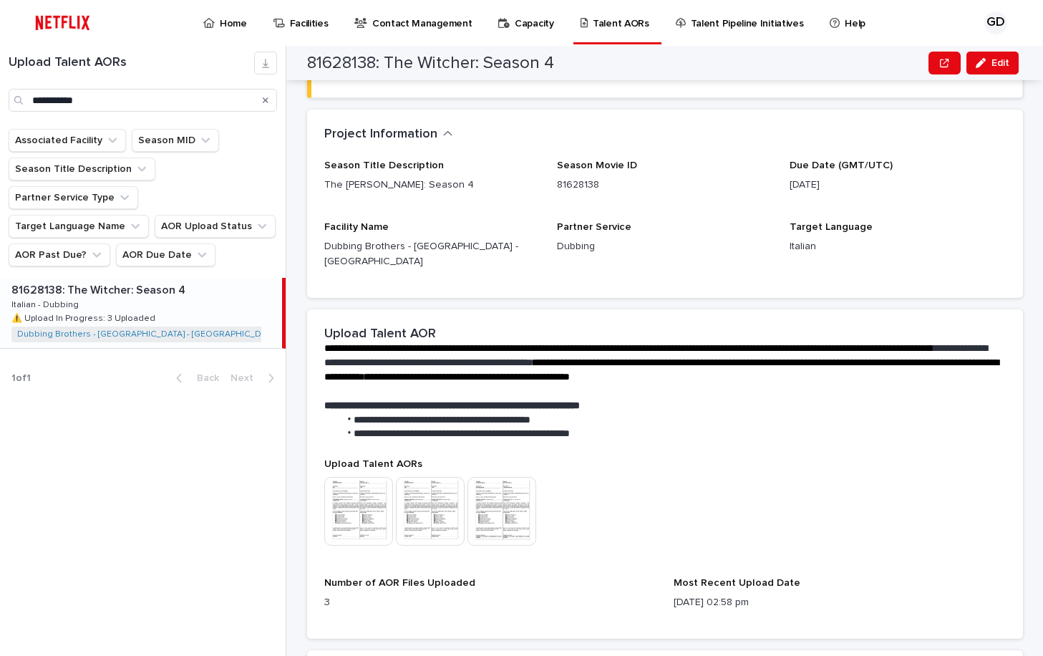
scroll to position [97, 0]
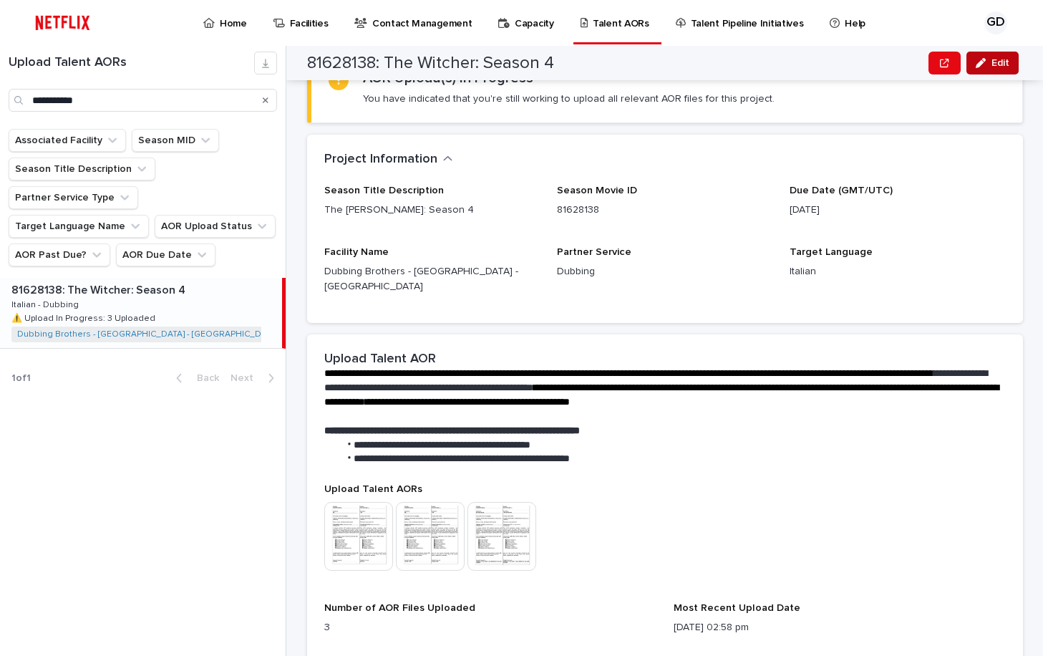
click at [979, 65] on icon "button" at bounding box center [981, 63] width 10 height 10
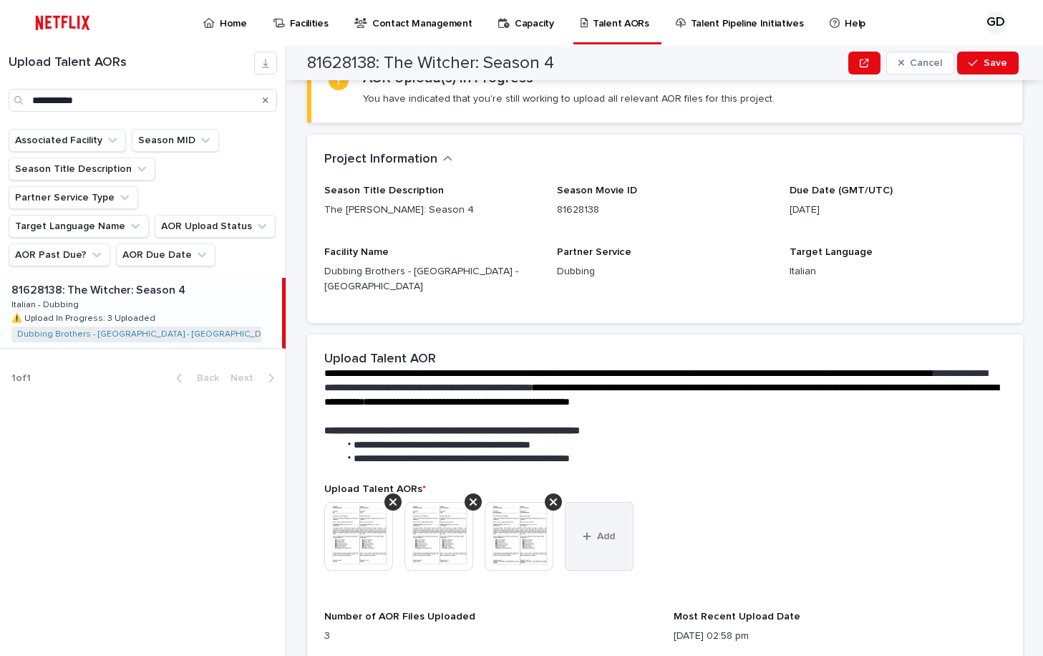
click at [614, 523] on button "Add" at bounding box center [599, 536] width 69 height 69
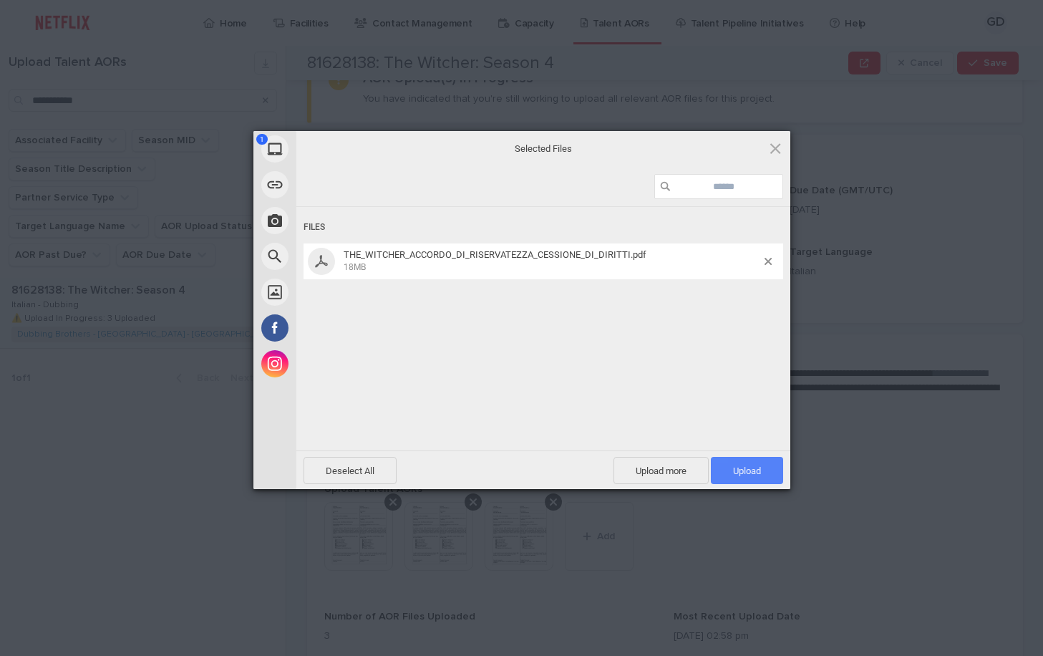
click at [736, 478] on span "Upload 1" at bounding box center [747, 470] width 72 height 27
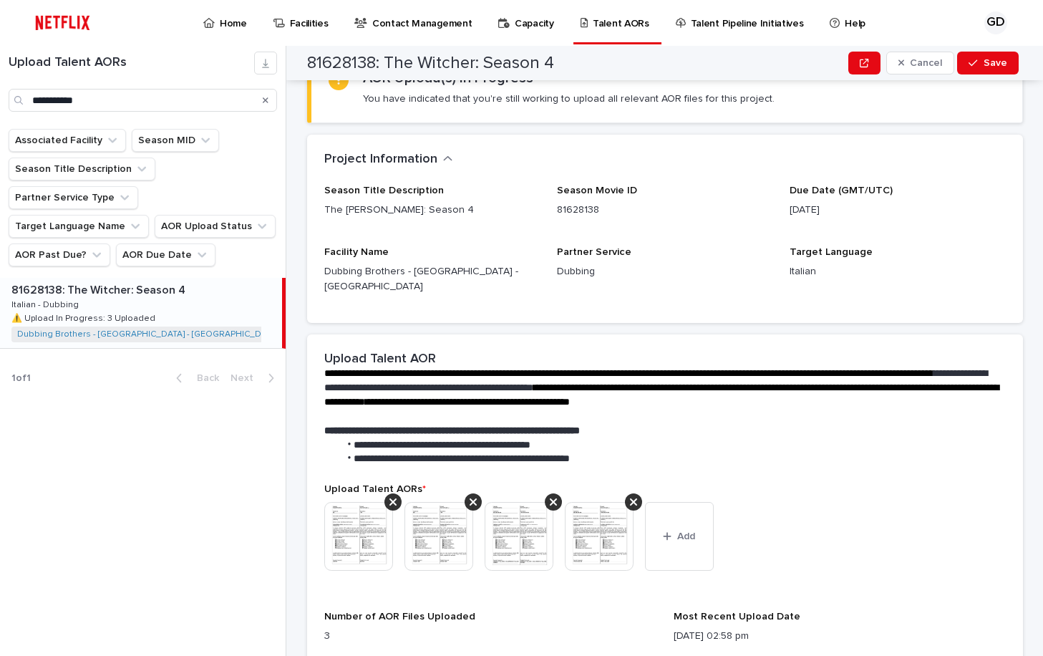
scroll to position [312, 0]
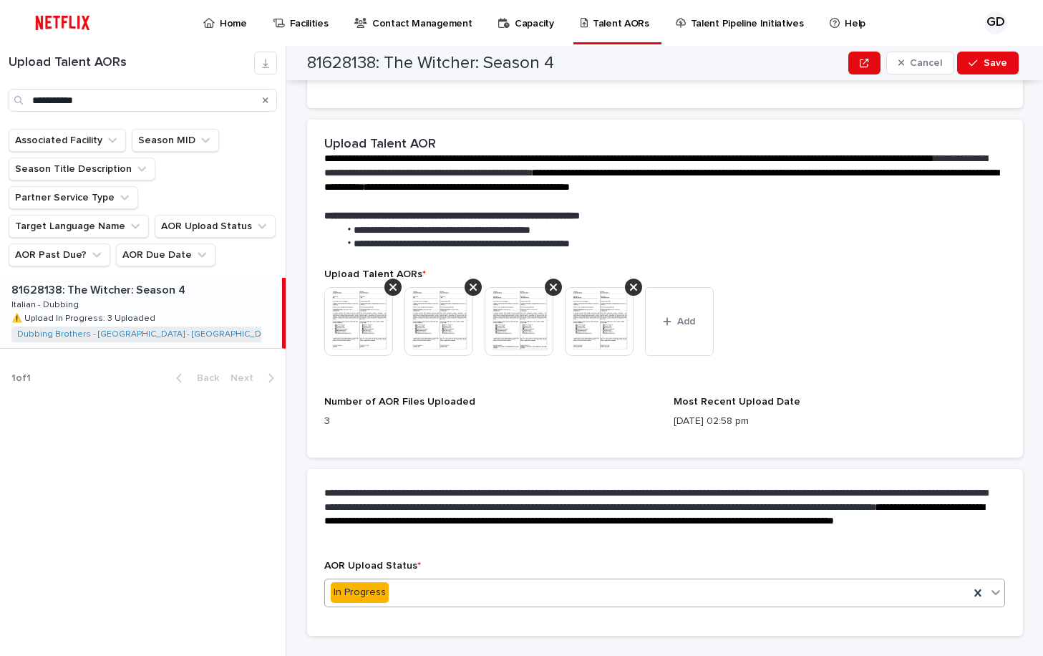
click at [478, 581] on div "In Progress" at bounding box center [647, 593] width 645 height 24
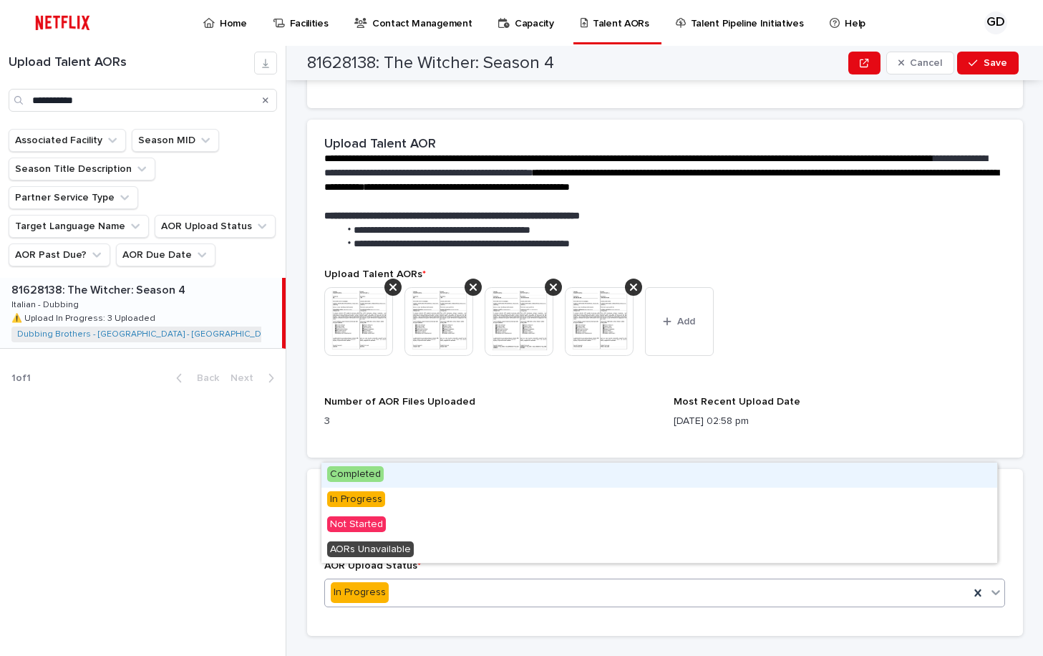
click at [379, 482] on div "Completed" at bounding box center [659, 474] width 676 height 25
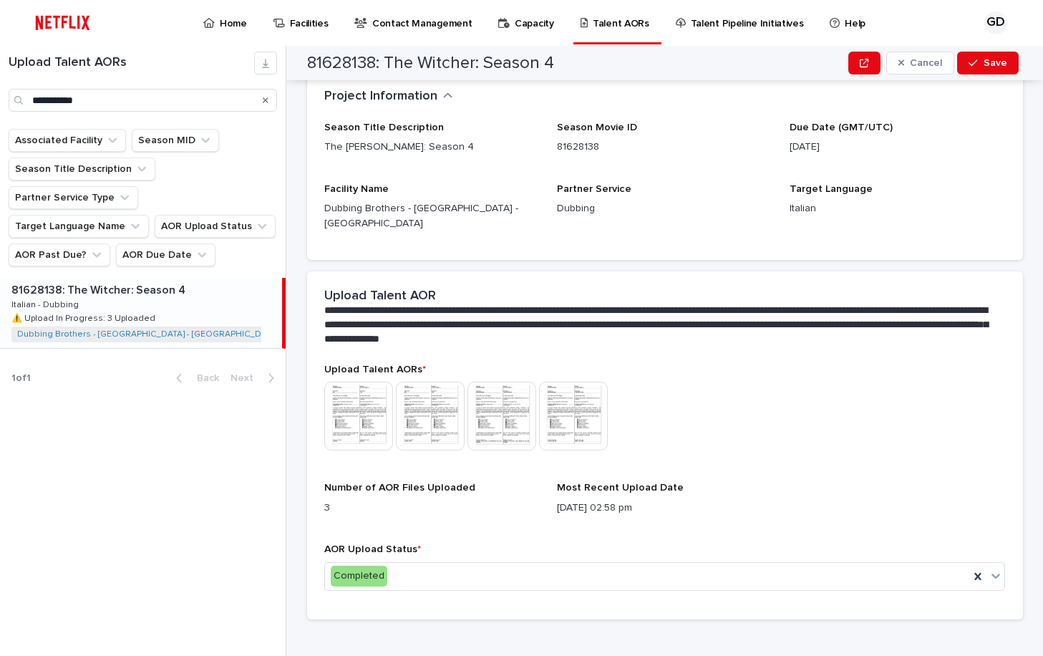
scroll to position [17, 0]
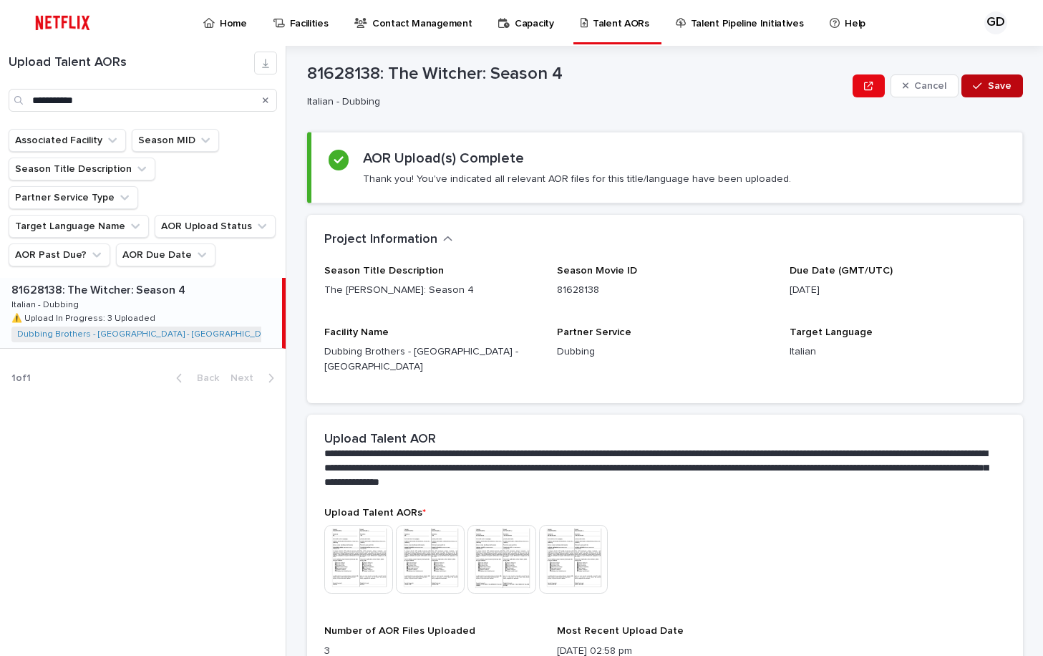
click at [973, 88] on icon "button" at bounding box center [977, 86] width 9 height 6
